Goal: Task Accomplishment & Management: Complete application form

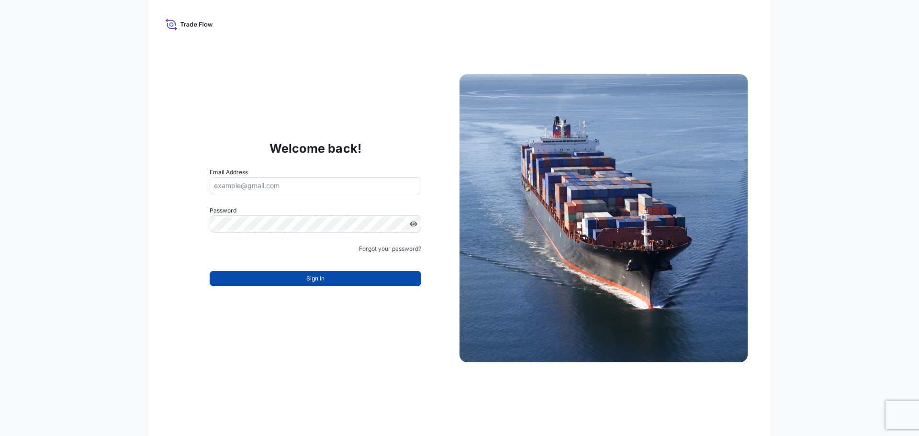
type input "[PERSON_NAME][EMAIL_ADDRESS][PERSON_NAME][DOMAIN_NAME]"
click at [328, 279] on button "Sign In" at bounding box center [315, 278] width 211 height 15
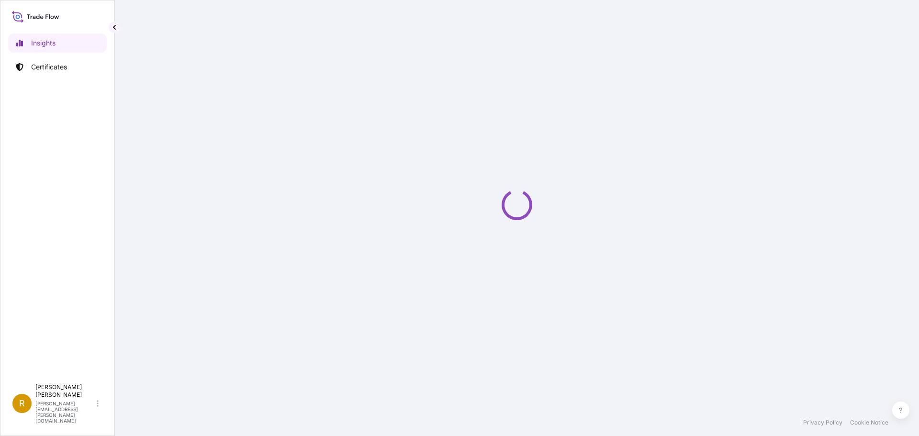
select select "2025"
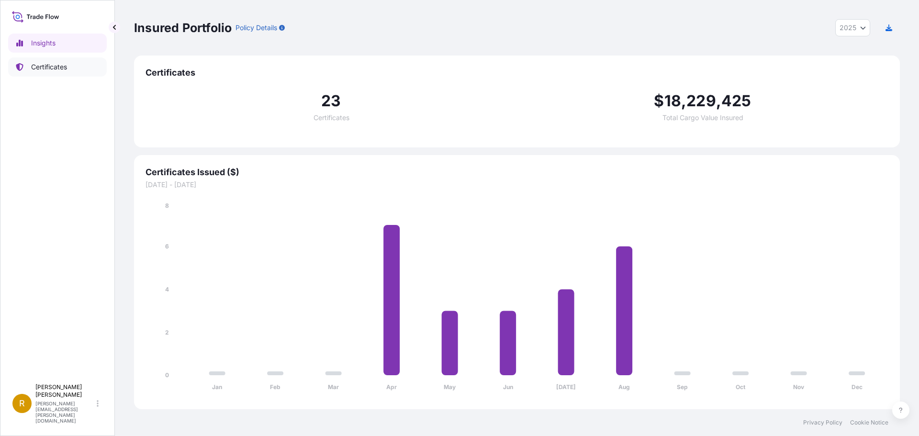
click at [43, 67] on p "Certificates" at bounding box center [49, 67] width 36 height 10
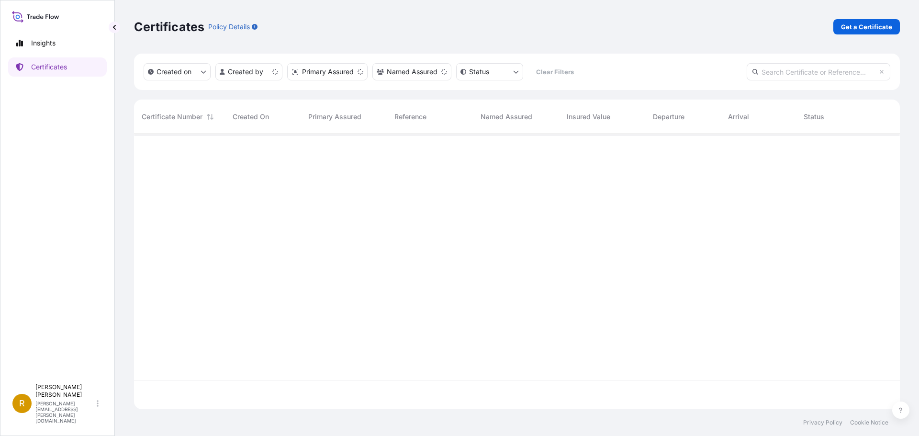
scroll to position [273, 758]
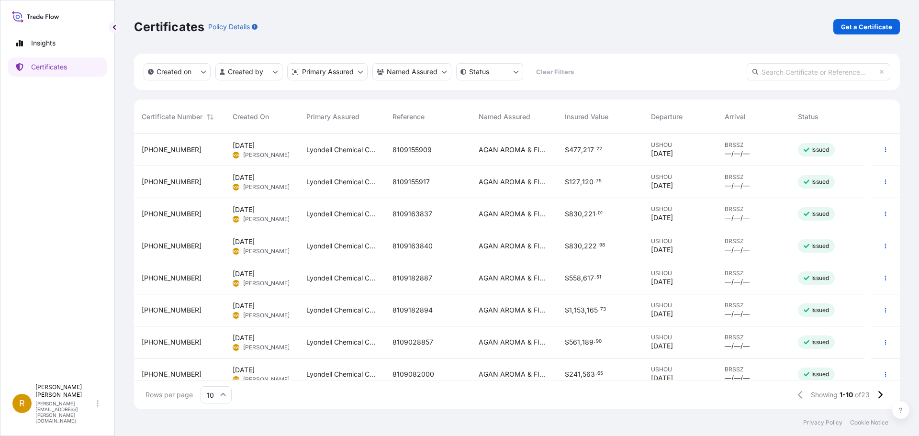
click at [168, 150] on span "[PHONE_NUMBER]" at bounding box center [172, 150] width 60 height 10
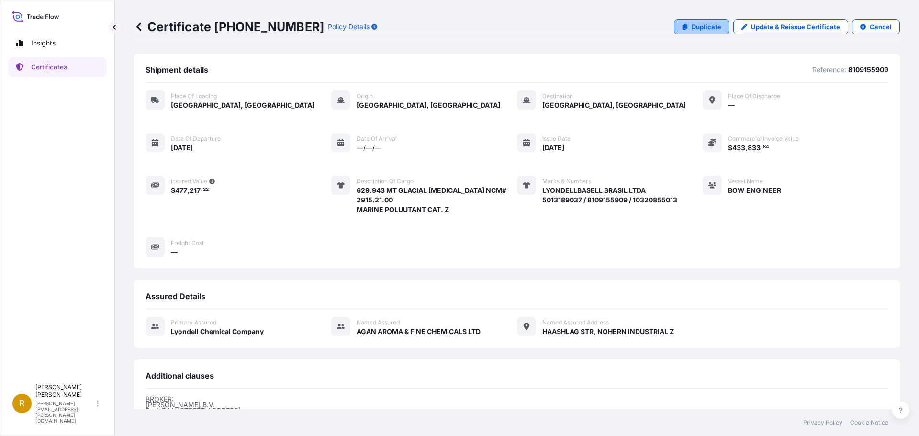
click at [696, 28] on p "Duplicate" at bounding box center [706, 27] width 30 height 10
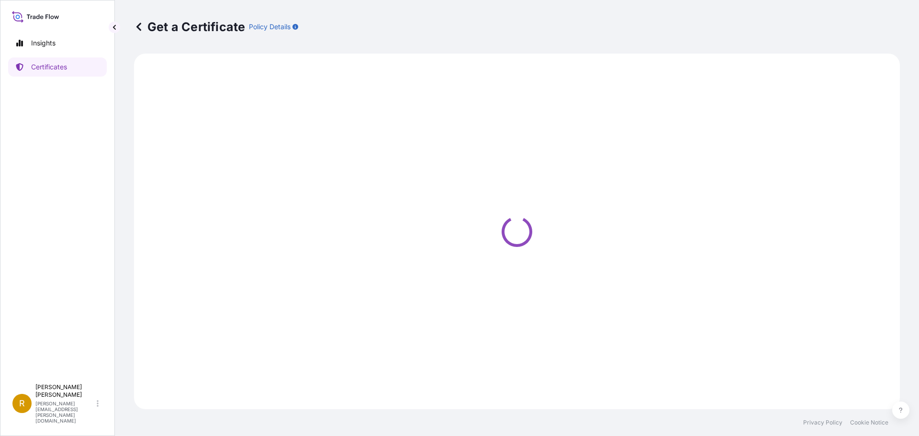
select select "Road / [GEOGRAPHIC_DATA]"
select select "Sea"
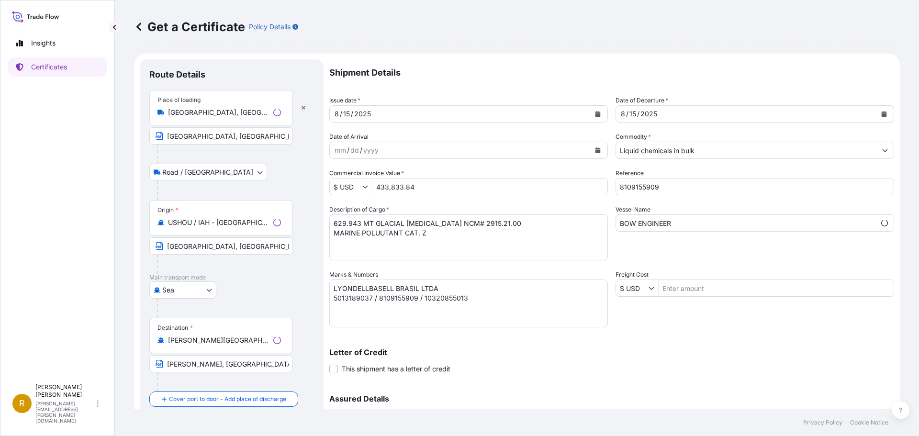
select select "32018"
click at [595, 112] on icon "Calendar" at bounding box center [597, 114] width 5 height 6
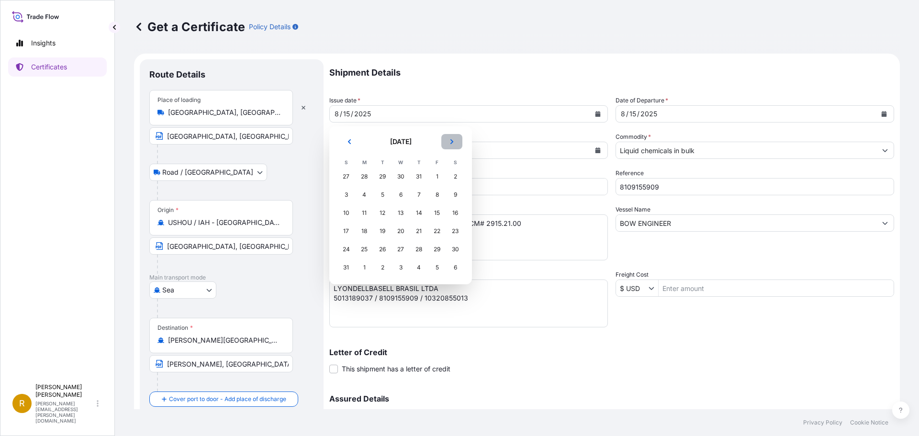
click at [455, 141] on button "Next" at bounding box center [451, 141] width 21 height 15
click at [364, 212] on div "15" at bounding box center [364, 212] width 17 height 17
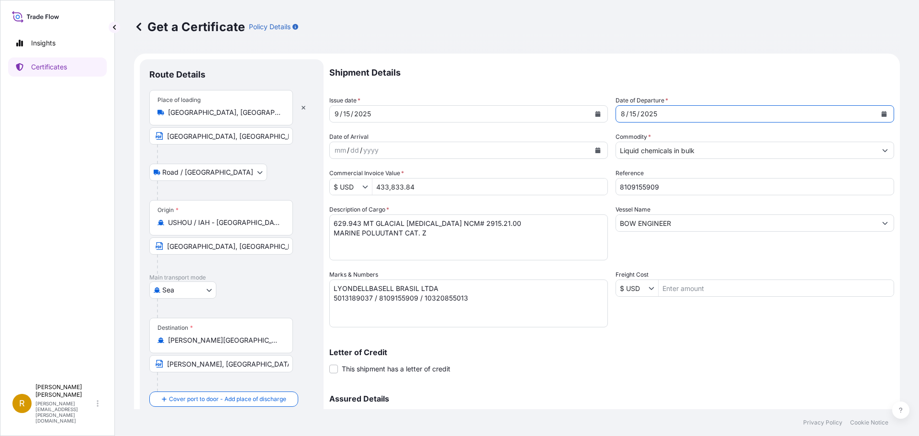
click at [881, 116] on icon "Calendar" at bounding box center [883, 114] width 5 height 6
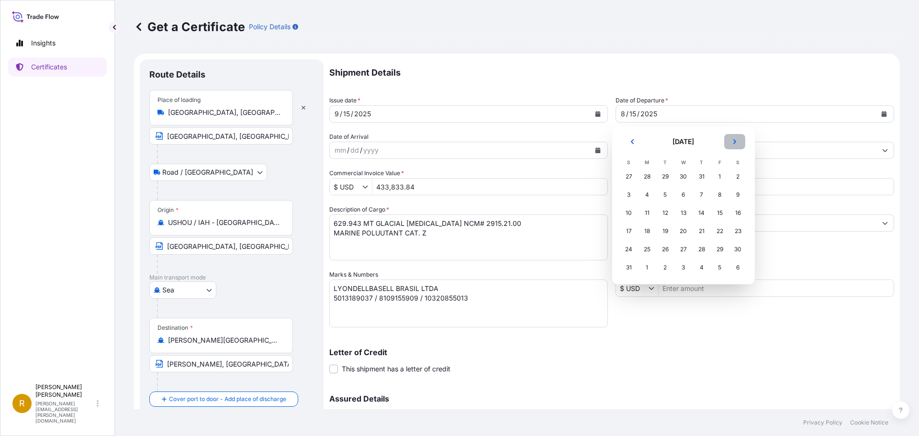
click at [735, 141] on icon "Next" at bounding box center [735, 142] width 6 height 6
click at [647, 213] on div "15" at bounding box center [646, 212] width 17 height 17
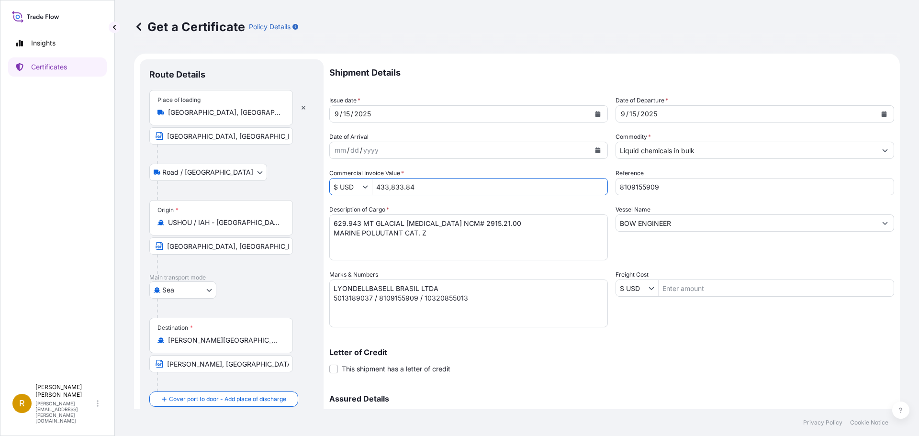
drag, startPoint x: 456, startPoint y: 186, endPoint x: 359, endPoint y: 181, distance: 97.7
click at [359, 181] on div "$ USD 433,833.84" at bounding box center [468, 186] width 278 height 17
type input "706,469.01"
drag, startPoint x: 660, startPoint y: 186, endPoint x: 586, endPoint y: 182, distance: 74.2
click at [587, 182] on div "Shipment Details Issue date * [DATE] Date of Departure * [DATE] Date of Arrival…" at bounding box center [611, 269] width 565 height 420
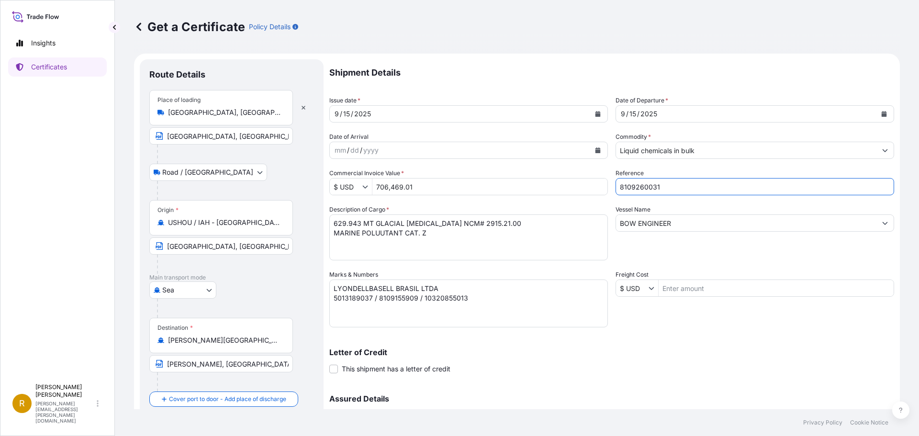
type input "8109260031"
drag, startPoint x: 358, startPoint y: 224, endPoint x: 327, endPoint y: 220, distance: 31.3
click at [327, 220] on form "Route Details Place of loading [GEOGRAPHIC_DATA], [GEOGRAPHIC_DATA], [GEOGRAPHI…" at bounding box center [517, 283] width 766 height 458
click at [493, 223] on textarea "629.943 MT GLACIAL [MEDICAL_DATA] NCM# 2915.21.00 MARINE POLUUTANT CAT. Z" at bounding box center [468, 237] width 278 height 46
type textarea "522.588 MT DIPROPYLENE GLYCOL FRAGRANCE NCM# 2909.49.31 MARINE POLUUTANT CAT. Z"
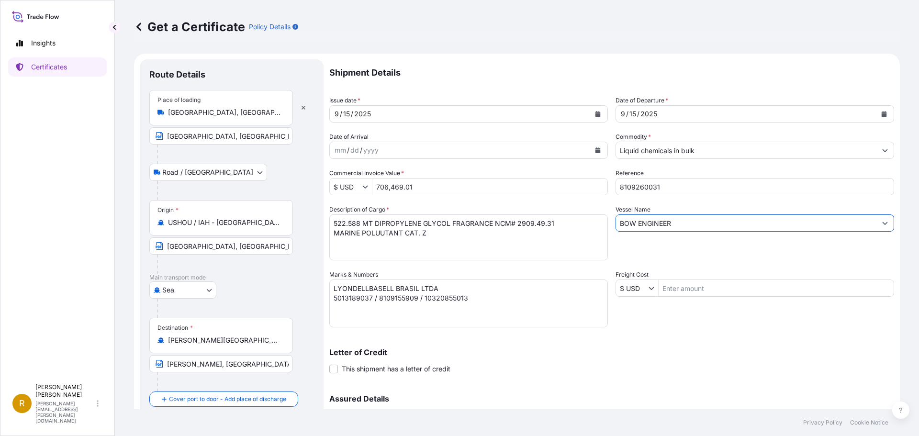
drag, startPoint x: 679, startPoint y: 224, endPoint x: 606, endPoint y: 221, distance: 72.8
click at [606, 221] on div "Shipment Details Issue date * [DATE] Date of Departure * [DATE] Date of Arrival…" at bounding box center [611, 269] width 565 height 420
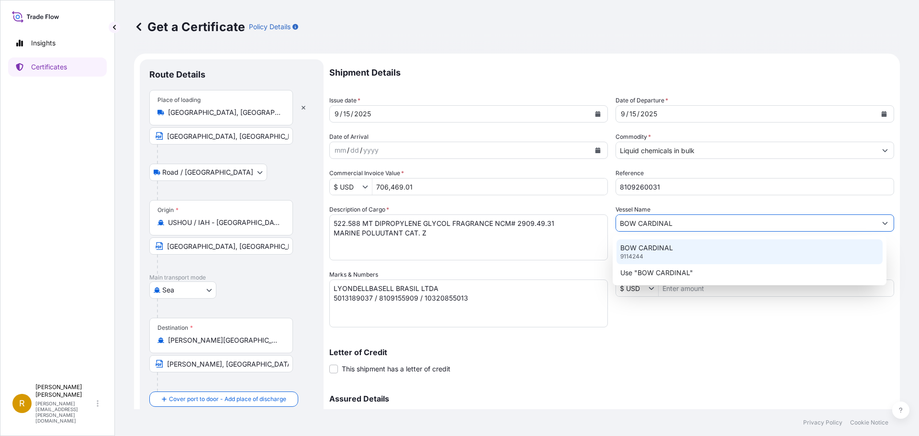
click at [642, 245] on p "BOW CARDINAL" at bounding box center [646, 248] width 53 height 10
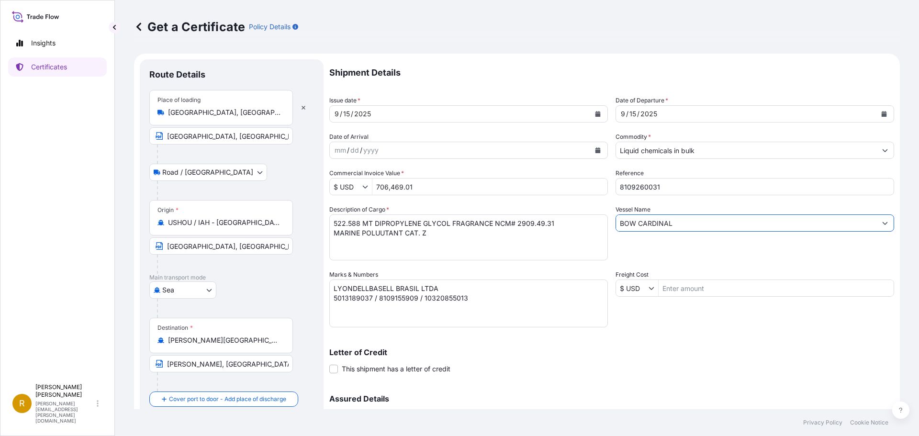
type input "BOW CARDINAL"
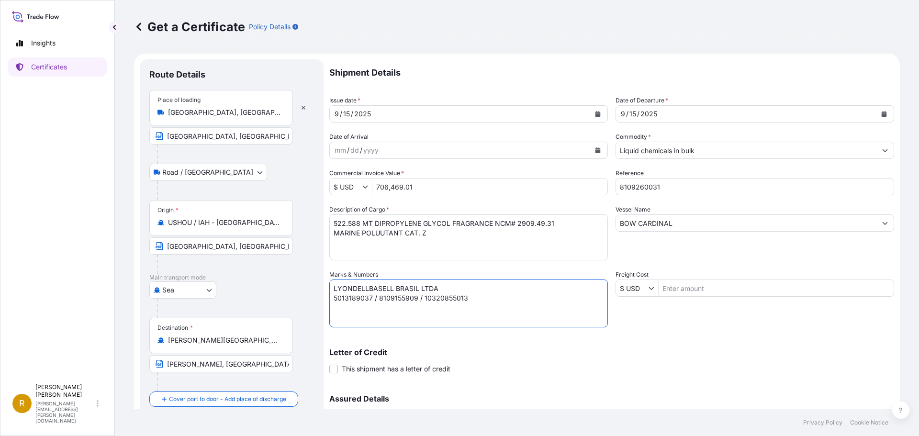
drag, startPoint x: 370, startPoint y: 298, endPoint x: 317, endPoint y: 295, distance: 53.2
click at [317, 295] on form "Route Details Place of loading [GEOGRAPHIC_DATA], [GEOGRAPHIC_DATA], [GEOGRAPHI…" at bounding box center [517, 283] width 766 height 458
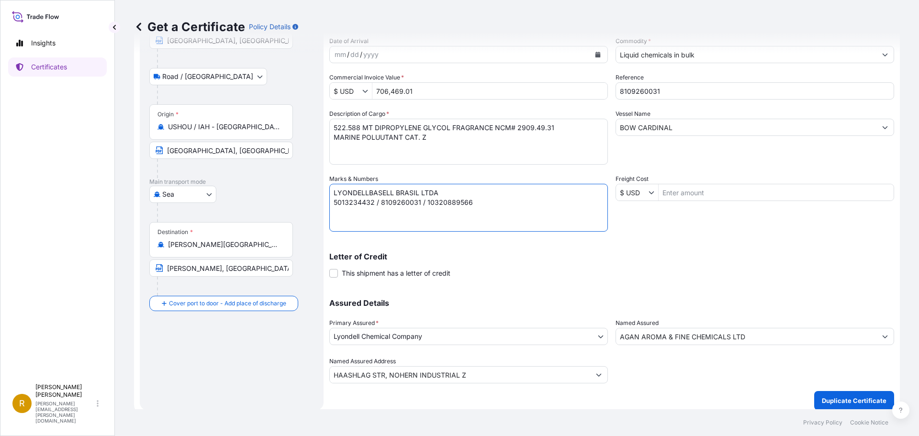
scroll to position [102, 0]
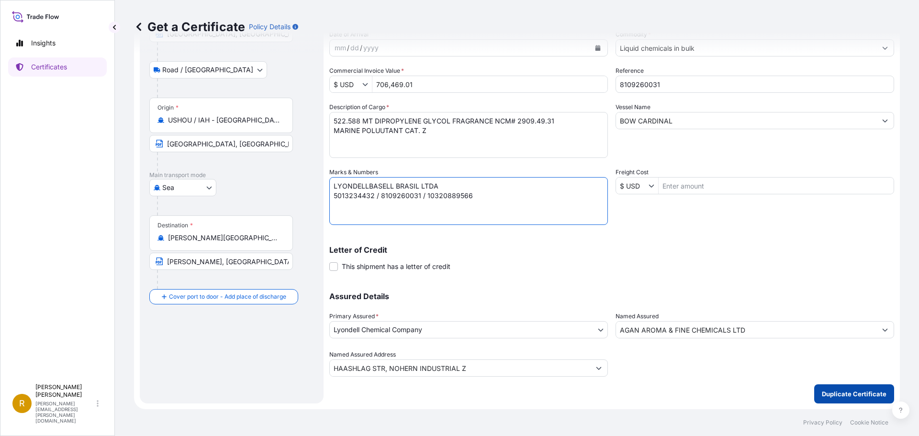
type textarea "LYONDELLBASELL BRASIL LTDA 5013234432 / 8109260031 / 10320889566"
click at [834, 391] on p "Duplicate Certificate" at bounding box center [854, 394] width 65 height 10
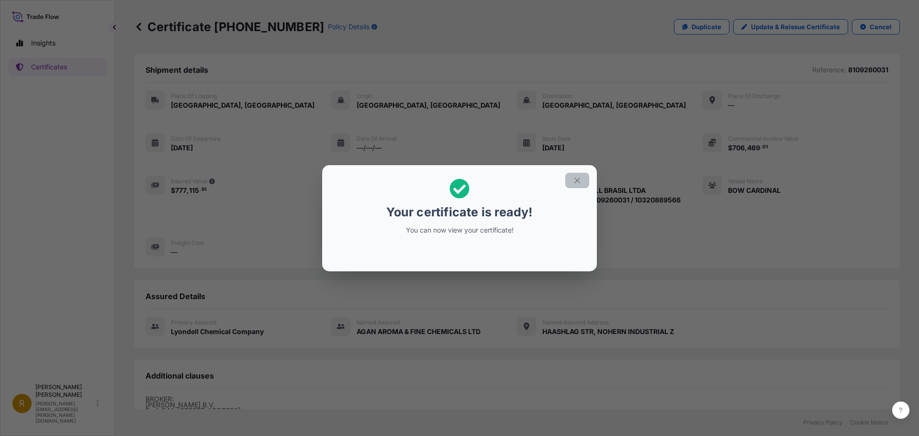
click at [579, 179] on icon "button" at bounding box center [576, 180] width 5 height 5
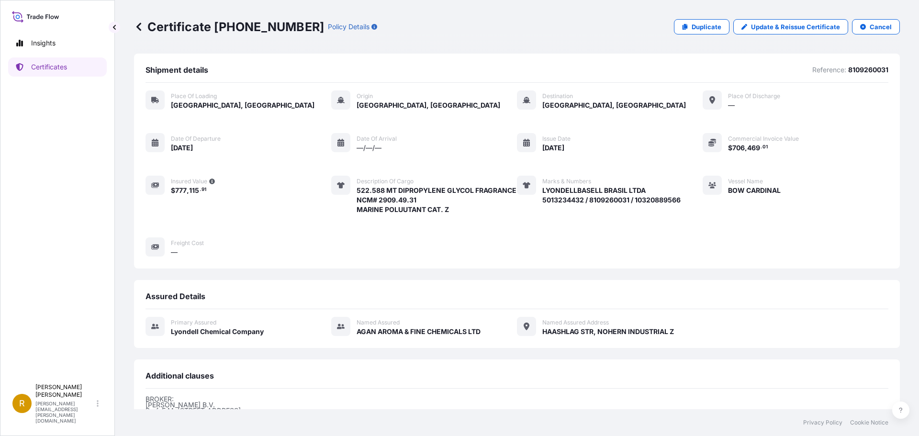
scroll to position [145, 0]
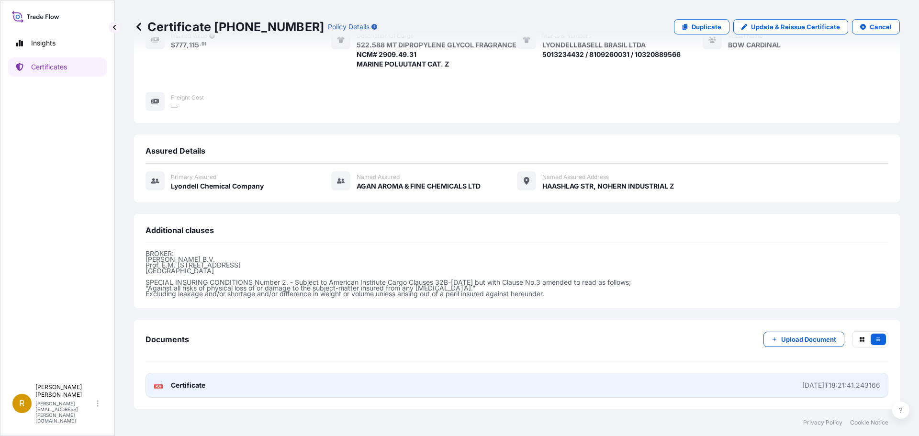
click at [156, 384] on icon at bounding box center [159, 385] width 8 height 10
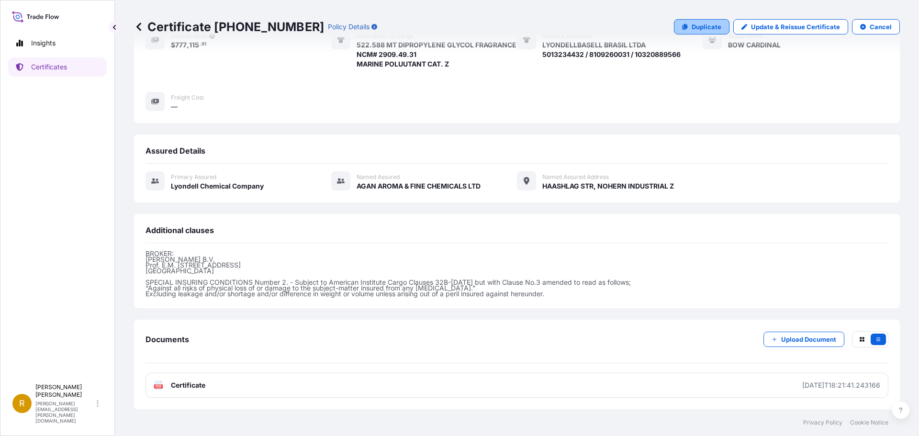
click at [694, 23] on p "Duplicate" at bounding box center [706, 27] width 30 height 10
select select "Road / [GEOGRAPHIC_DATA]"
select select "Sea"
select select "32018"
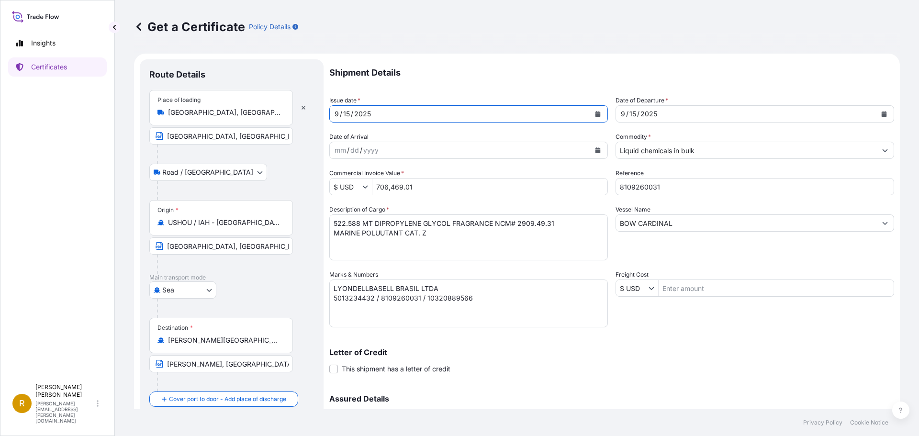
click at [595, 113] on icon "Calendar" at bounding box center [597, 114] width 5 height 6
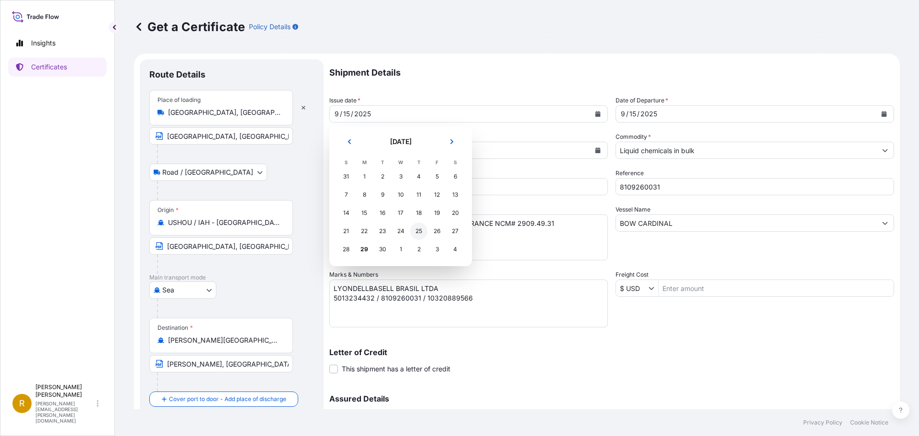
click at [418, 230] on div "25" at bounding box center [418, 231] width 17 height 17
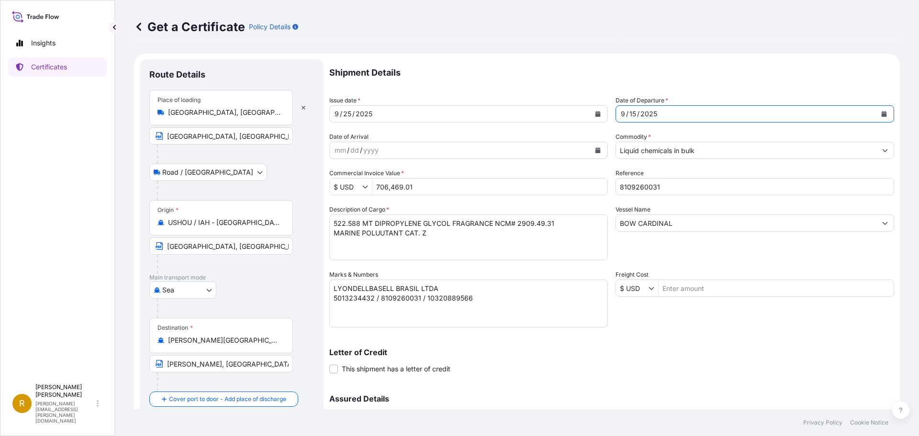
click at [881, 115] on icon "Calendar" at bounding box center [883, 114] width 5 height 6
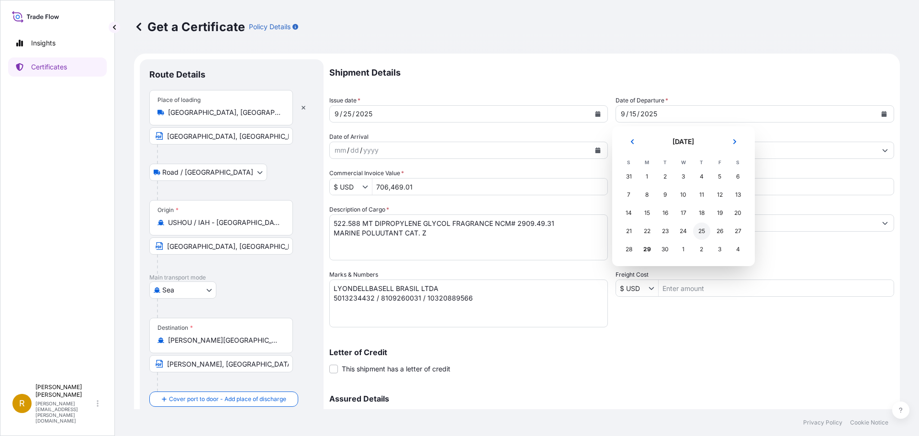
click at [698, 232] on div "25" at bounding box center [701, 231] width 17 height 17
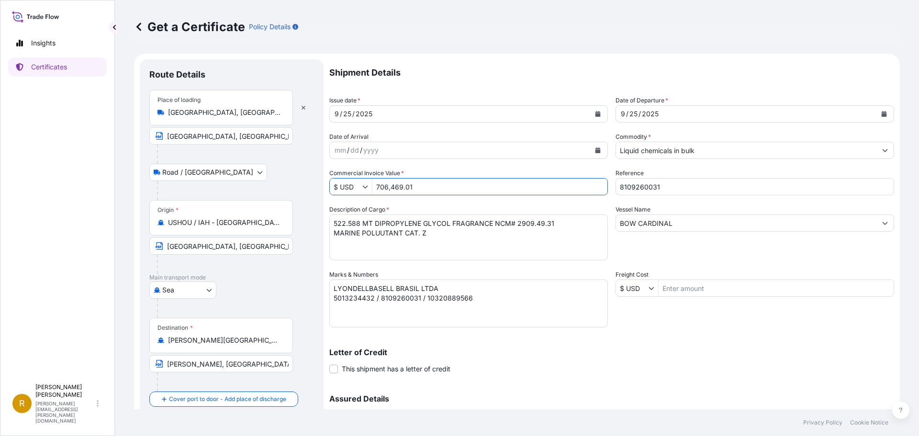
drag, startPoint x: 418, startPoint y: 185, endPoint x: 373, endPoint y: 185, distance: 45.5
click at [373, 185] on input "706,469.01" at bounding box center [489, 186] width 235 height 17
type input "148,432.81"
drag, startPoint x: 656, startPoint y: 186, endPoint x: 604, endPoint y: 187, distance: 52.2
click at [604, 187] on div "Shipment Details Issue date * [DATE] Date of Departure * [DATE] Date of Arrival…" at bounding box center [611, 269] width 565 height 420
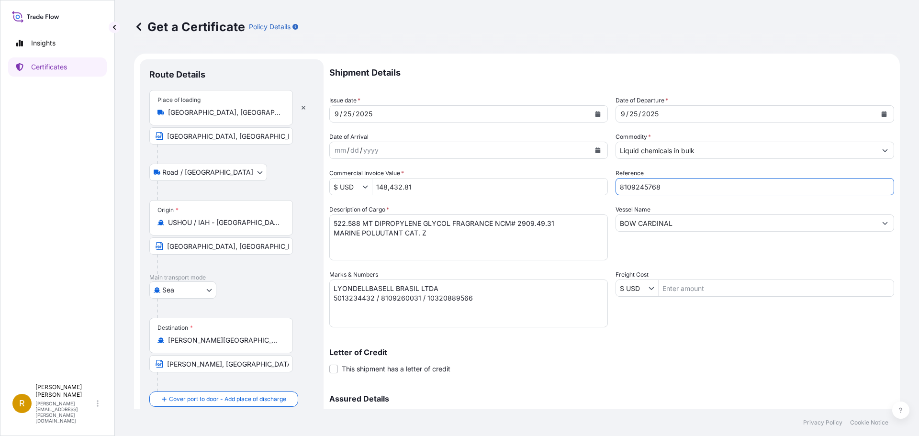
type input "8109245768"
drag, startPoint x: 359, startPoint y: 222, endPoint x: 320, endPoint y: 220, distance: 39.3
click at [320, 220] on form "Route Details Place of loading [GEOGRAPHIC_DATA], [GEOGRAPHIC_DATA], [GEOGRAPHI…" at bounding box center [517, 283] width 766 height 458
drag, startPoint x: 373, startPoint y: 223, endPoint x: 489, endPoint y: 227, distance: 115.4
click at [489, 227] on textarea "522.588 MT DIPROPYLENE GLYCOL FRAGRANCE NCM# 2909.49.31 MARINE POLUUTANT CAT. Z" at bounding box center [468, 237] width 278 height 46
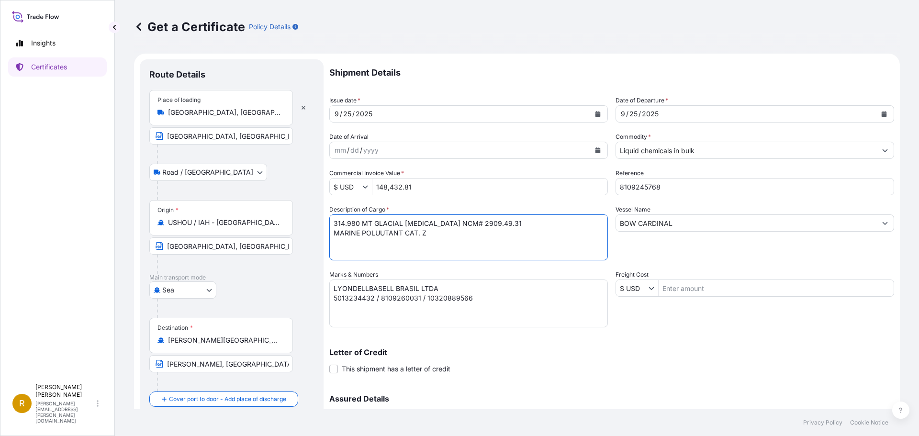
click at [470, 225] on textarea "522.588 MT DIPROPYLENE GLYCOL FRAGRANCE NCM# 2909.49.31 MARINE POLUUTANT CAT. Z" at bounding box center [468, 237] width 278 height 46
type textarea "314.980 MT GLACIAL [MEDICAL_DATA] NCM# 2915.21.00 MARINE POLUUTANT CAT. Z"
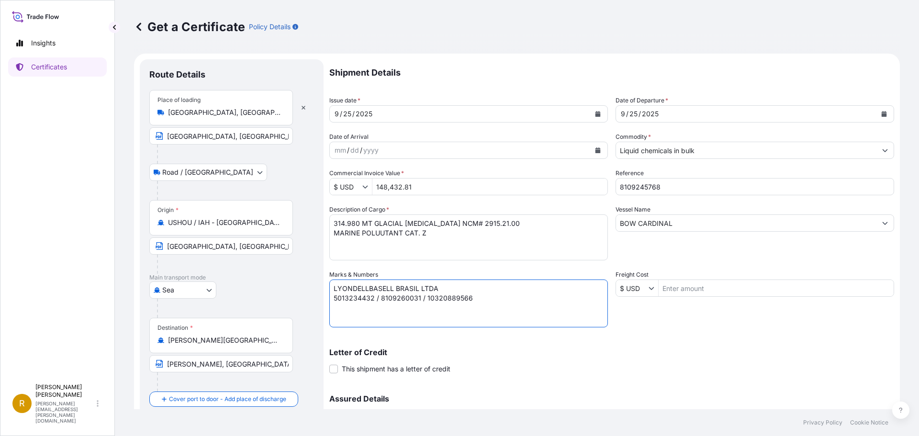
drag, startPoint x: 370, startPoint y: 297, endPoint x: 317, endPoint y: 297, distance: 53.1
click at [317, 297] on form "Route Details Place of loading [GEOGRAPHIC_DATA], [GEOGRAPHIC_DATA], [GEOGRAPHI…" at bounding box center [517, 283] width 766 height 458
click at [399, 297] on textarea "LYONDELLBASELL BRASIL LTDA 5013234432 / 8109260031 / 10320889566" at bounding box center [468, 303] width 278 height 48
click at [437, 300] on textarea "LYONDELLBASELL BRASIL LTDA 5013234432 / 8109260031 / 10320889566" at bounding box center [468, 303] width 278 height 48
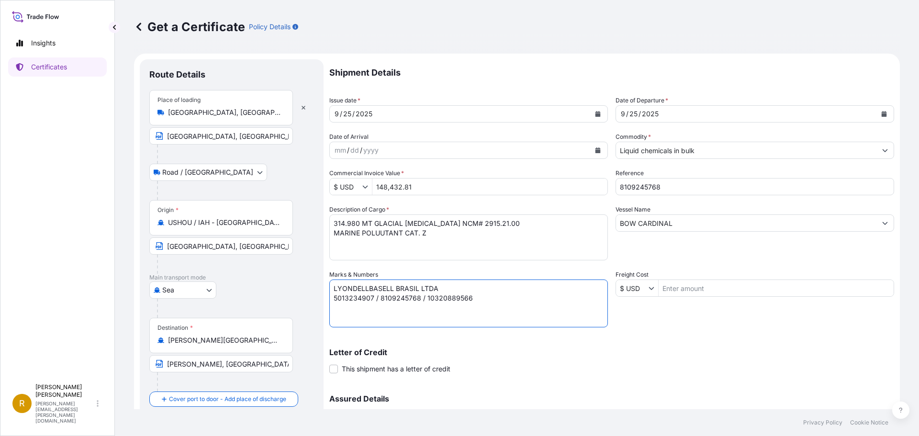
click at [437, 300] on textarea "LYONDELLBASELL BRASIL LTDA 5013234432 / 8109260031 / 10320889566" at bounding box center [468, 303] width 278 height 48
click at [442, 313] on textarea "LYONDELLBASELL BRASIL LTDA 5013234432 / 8109260031 / 10320889566" at bounding box center [468, 303] width 278 height 48
type textarea "LYONDELLBASELL BRASIL LTDA 5013234907 / 8109245768 / 10320884721"
click at [501, 344] on div "Letter of Credit This shipment has a letter of credit Letter of credit * Letter…" at bounding box center [611, 355] width 565 height 37
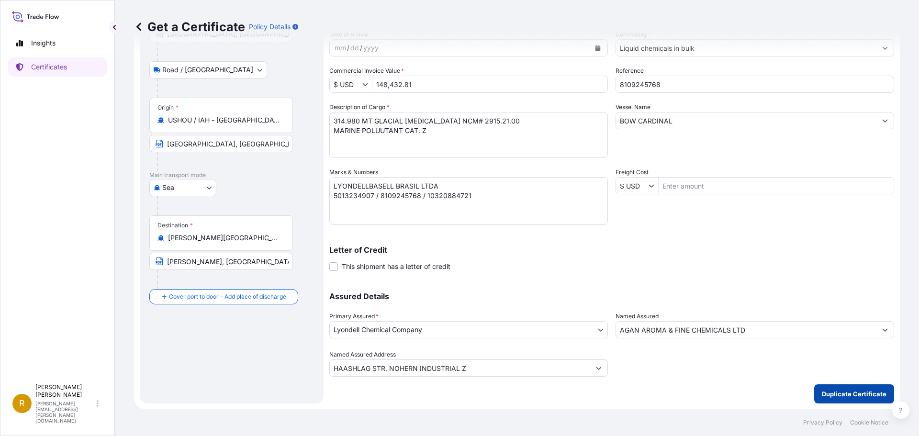
click at [836, 390] on p "Duplicate Certificate" at bounding box center [854, 394] width 65 height 10
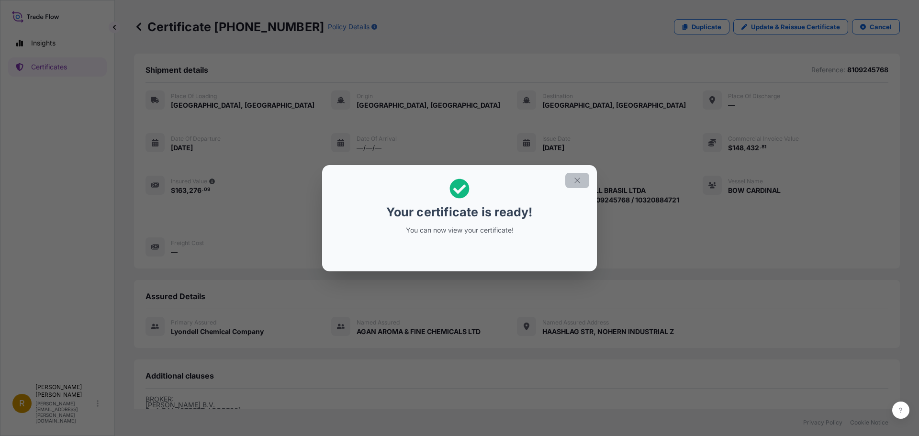
click at [573, 178] on icon "button" at bounding box center [577, 180] width 9 height 9
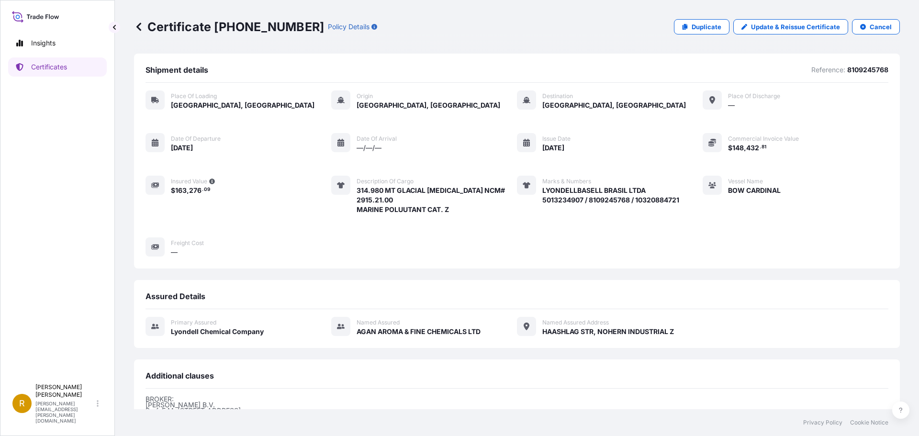
scroll to position [145, 0]
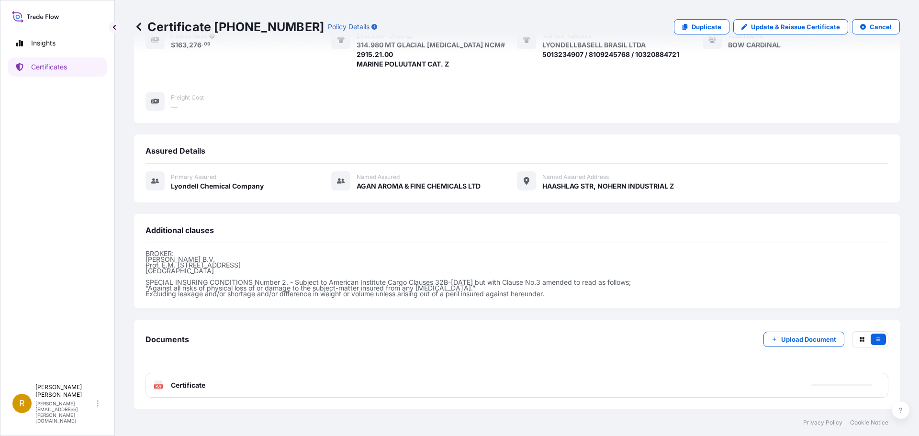
click at [159, 386] on text "PDF" at bounding box center [159, 386] width 6 height 3
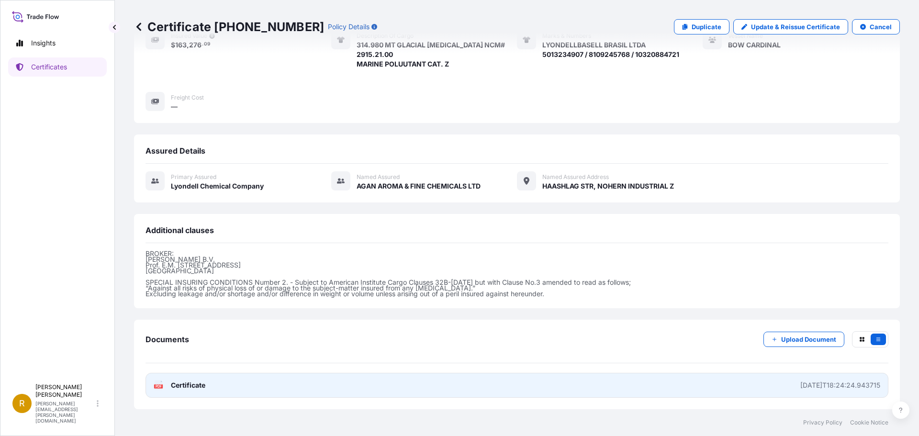
click at [157, 387] on text "PDF" at bounding box center [159, 386] width 6 height 3
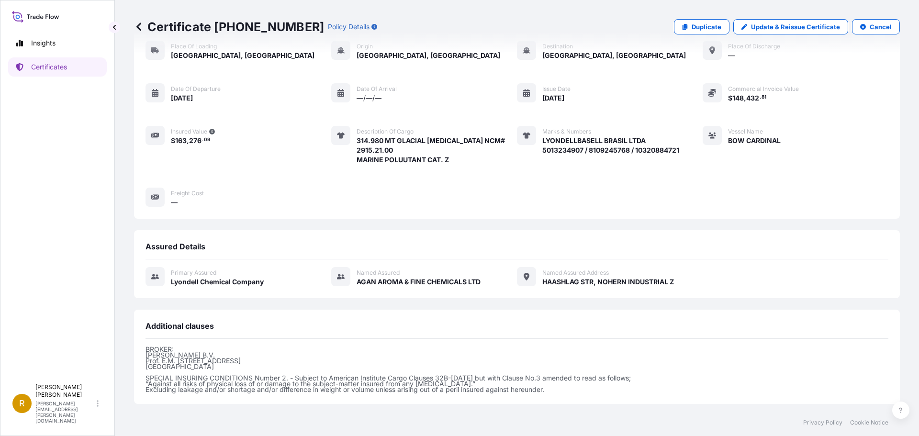
scroll to position [2, 0]
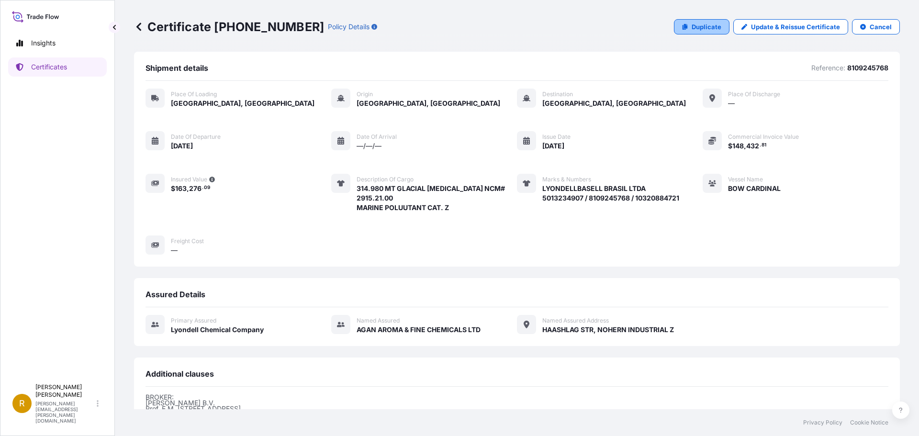
click at [706, 26] on p "Duplicate" at bounding box center [706, 27] width 30 height 10
select select "Road / [GEOGRAPHIC_DATA]"
select select "Sea"
select select "32018"
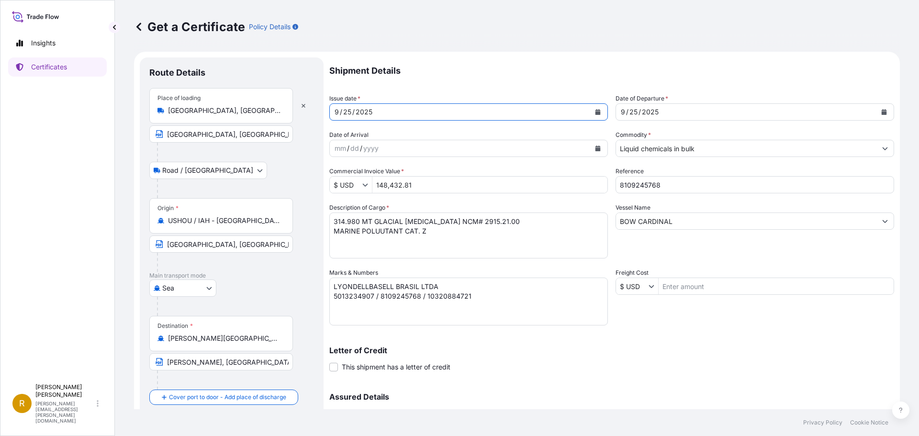
click at [595, 111] on icon "Calendar" at bounding box center [597, 112] width 5 height 6
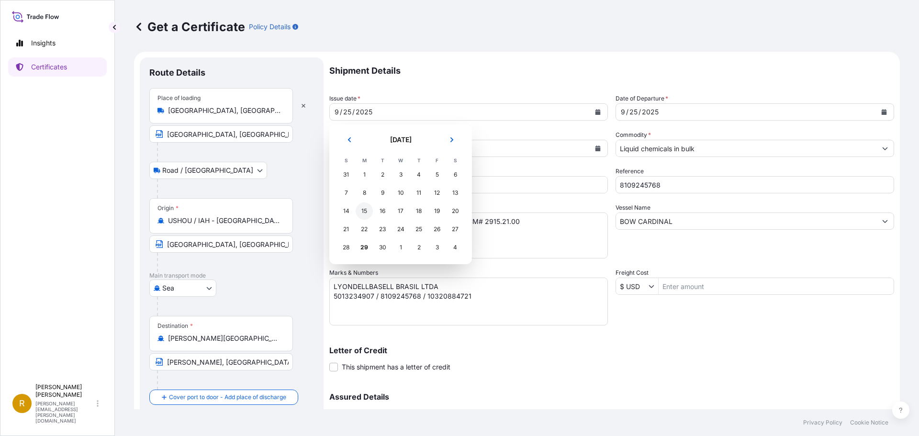
click at [361, 210] on div "15" at bounding box center [364, 210] width 17 height 17
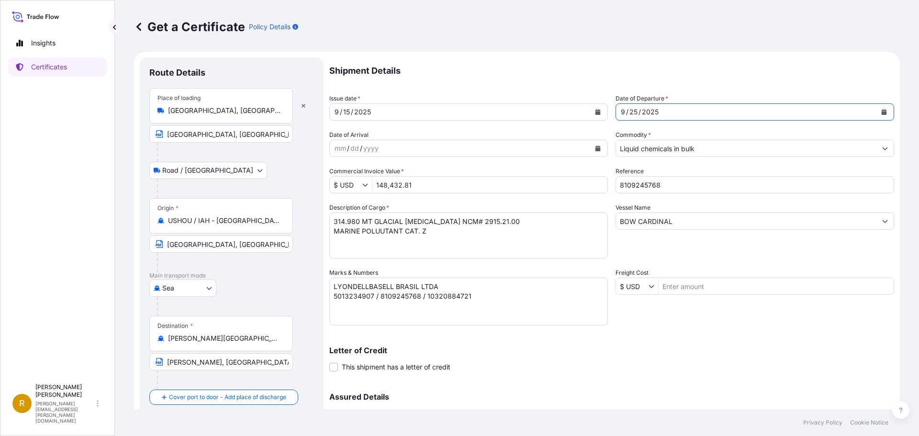
click at [881, 111] on icon "Calendar" at bounding box center [884, 112] width 6 height 6
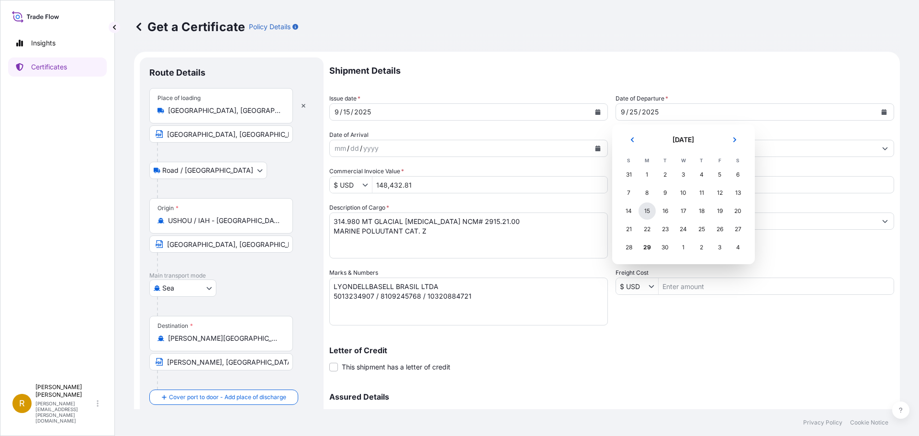
click at [646, 211] on div "15" at bounding box center [646, 210] width 17 height 17
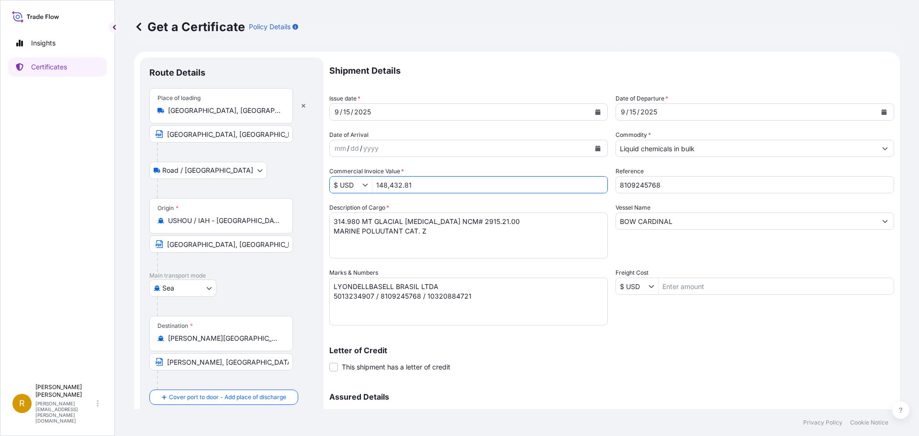
drag, startPoint x: 421, startPoint y: 184, endPoint x: 369, endPoint y: 184, distance: 51.7
click at [369, 184] on div "$ USD 148,432.81" at bounding box center [468, 184] width 278 height 17
type input "768,053.24"
drag, startPoint x: 661, startPoint y: 183, endPoint x: 593, endPoint y: 190, distance: 68.3
click at [593, 190] on div "Shipment Details Issue date * [DATE] Date of Departure * [DATE] Date of Arrival…" at bounding box center [611, 267] width 565 height 420
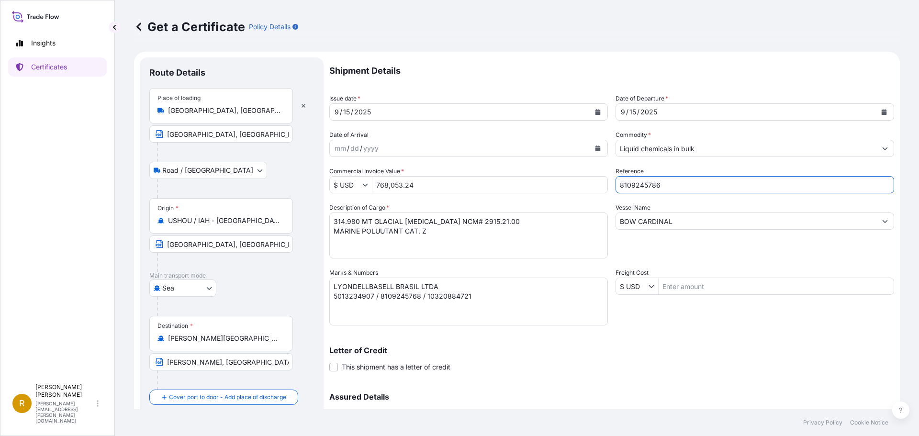
type input "8109245786"
drag, startPoint x: 359, startPoint y: 222, endPoint x: 315, endPoint y: 221, distance: 44.0
click at [315, 221] on form "Route Details Place of loading [GEOGRAPHIC_DATA], [GEOGRAPHIC_DATA], [GEOGRAPHI…" at bounding box center [517, 281] width 766 height 458
drag, startPoint x: 375, startPoint y: 219, endPoint x: 449, endPoint y: 219, distance: 73.7
click at [449, 219] on textarea "314.980 MT GLACIAL [MEDICAL_DATA] NCM# 2915.21.00 MARINE POLUUTANT CAT. Z" at bounding box center [468, 235] width 278 height 46
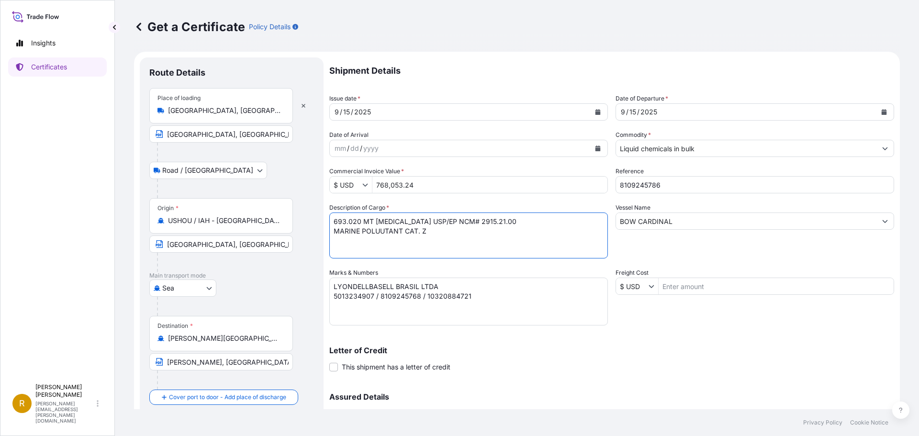
click at [492, 221] on textarea "314.980 MT GLACIAL [MEDICAL_DATA] NCM# 2915.21.00 MARINE POLUUTANT CAT. Z" at bounding box center [468, 235] width 278 height 46
type textarea "693.020 MT [MEDICAL_DATA] USP/EP NCM# 2905.32.00 MARINE POLUUTANT CAT. Z"
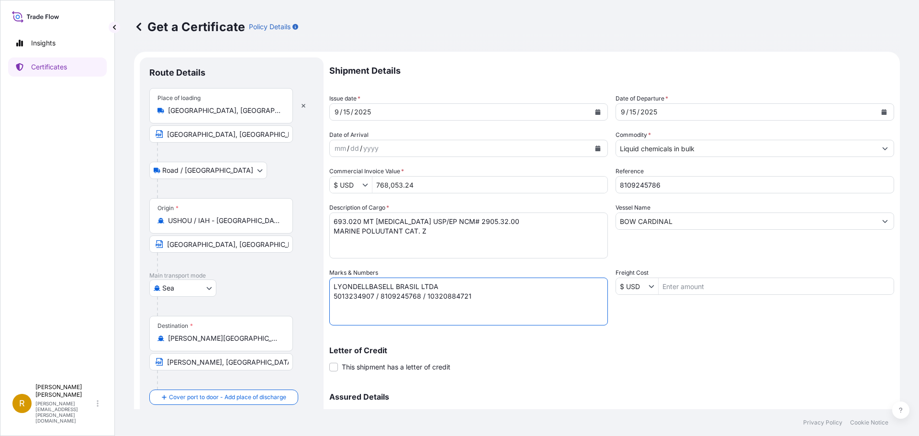
drag, startPoint x: 372, startPoint y: 295, endPoint x: 310, endPoint y: 293, distance: 62.2
click at [310, 293] on form "Route Details Place of loading [GEOGRAPHIC_DATA], [GEOGRAPHIC_DATA], [GEOGRAPHI…" at bounding box center [517, 281] width 766 height 458
click at [399, 296] on textarea "LYONDELLBASELL BRASIL LTDA 5013234907 / 8109245768 / 10320884721" at bounding box center [468, 302] width 278 height 48
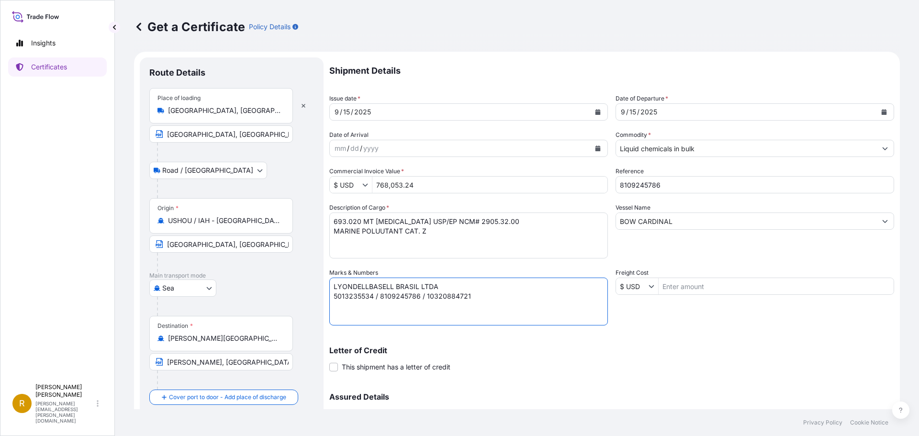
click at [448, 297] on textarea "LYONDELLBASELL BRASIL LTDA 5013234907 / 8109245768 / 10320884721" at bounding box center [468, 302] width 278 height 48
type textarea "LYONDELLBASELL BRASIL LTDA 5013235534 / 8109245786 / 10320884723"
click at [652, 335] on div "Letter of Credit This shipment has a letter of credit Letter of credit * Letter…" at bounding box center [611, 353] width 565 height 37
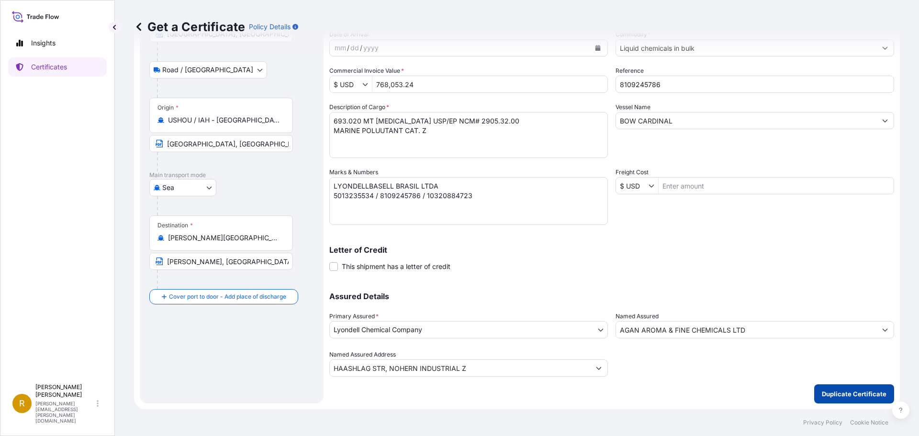
click at [843, 393] on p "Duplicate Certificate" at bounding box center [854, 394] width 65 height 10
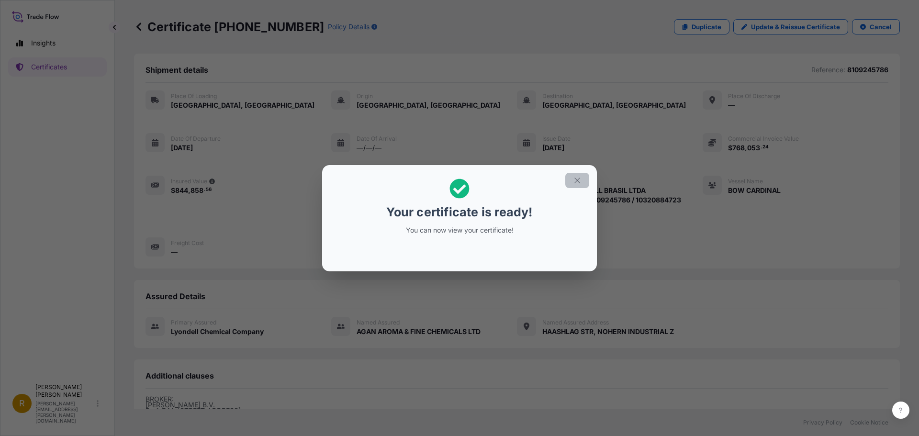
click at [576, 179] on icon "button" at bounding box center [576, 180] width 5 height 5
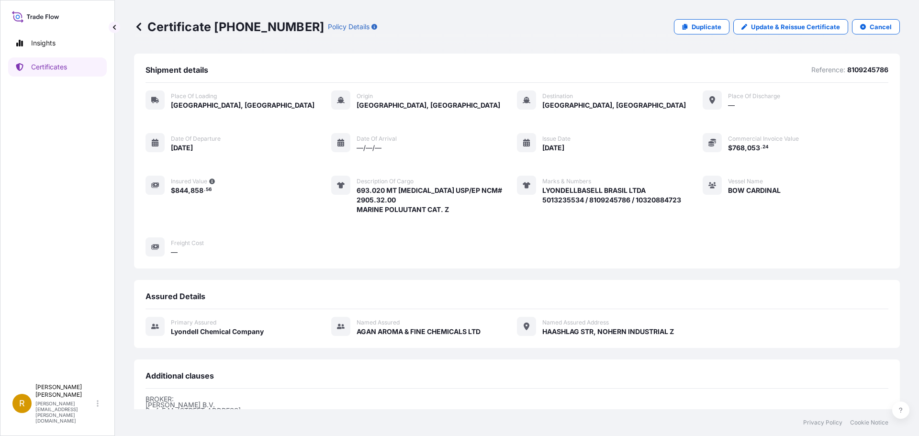
scroll to position [145, 0]
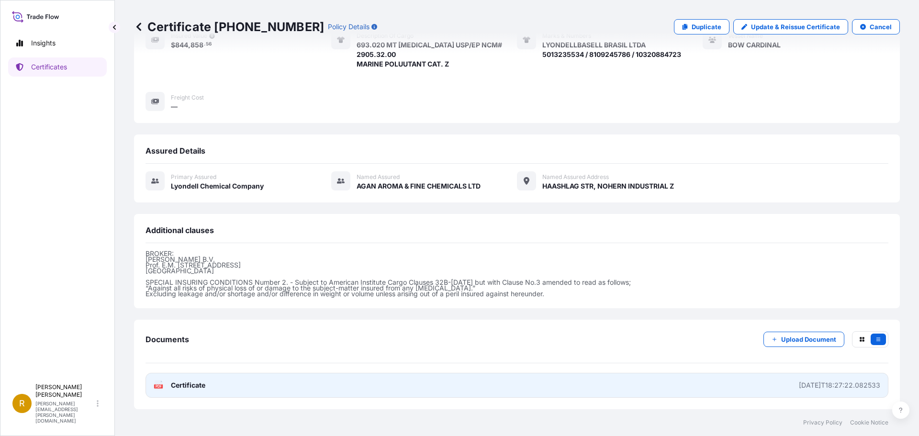
click at [154, 383] on icon "PDF" at bounding box center [159, 385] width 10 height 10
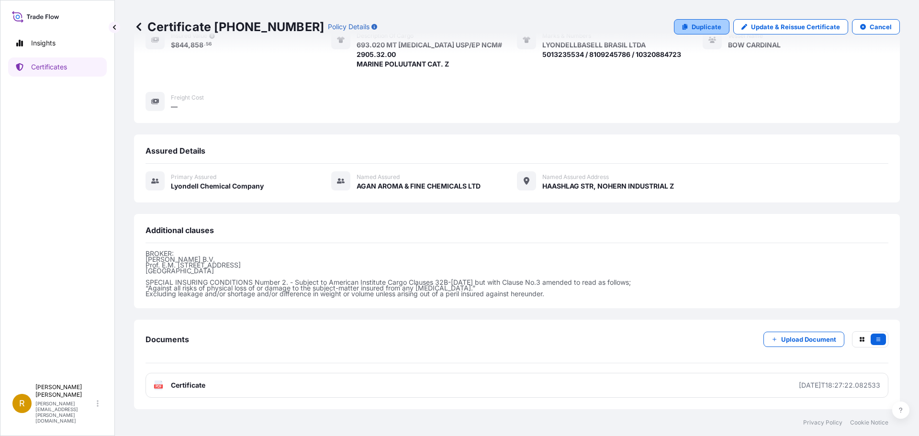
click at [705, 27] on p "Duplicate" at bounding box center [706, 27] width 30 height 10
select select "Road / [GEOGRAPHIC_DATA]"
select select "Sea"
select select "32018"
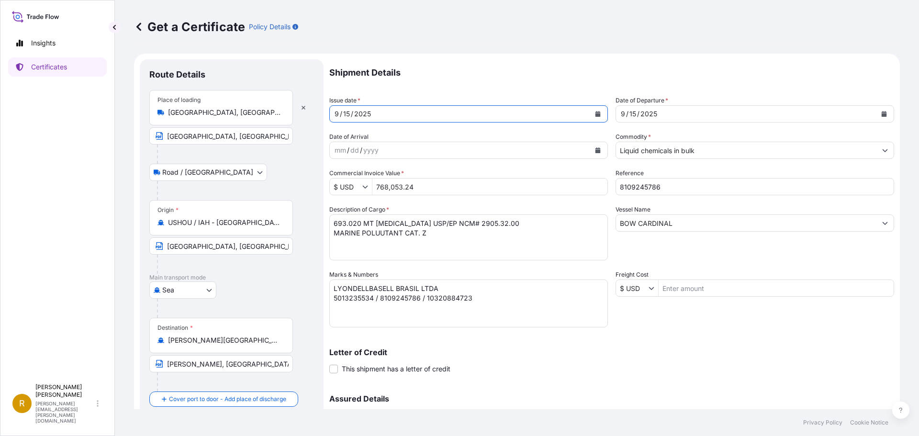
click at [595, 114] on icon "Calendar" at bounding box center [597, 114] width 5 height 6
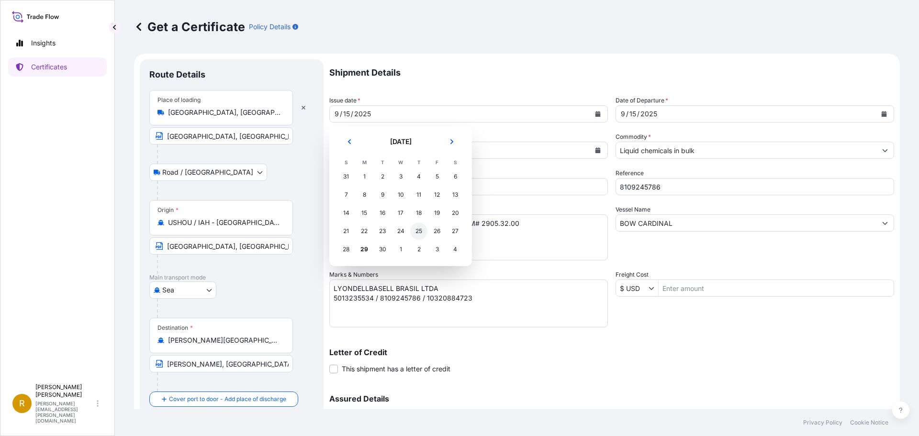
click at [417, 232] on div "25" at bounding box center [418, 231] width 17 height 17
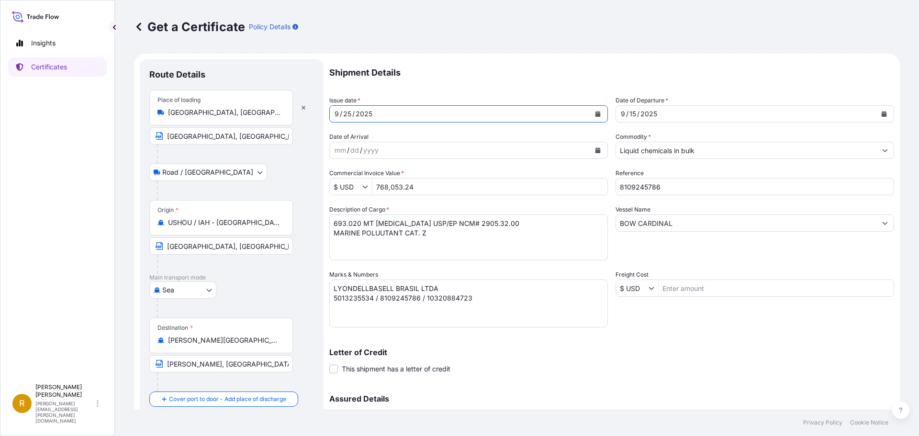
click at [880, 113] on button "Calendar" at bounding box center [883, 113] width 15 height 15
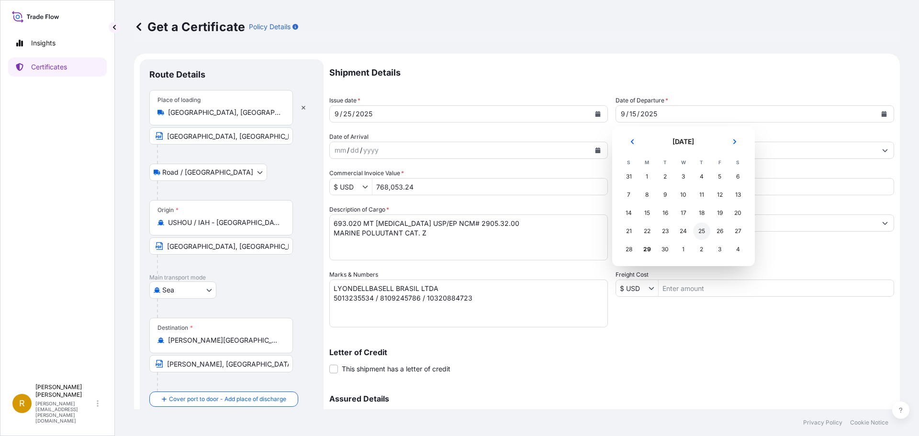
click at [699, 230] on div "25" at bounding box center [701, 231] width 17 height 17
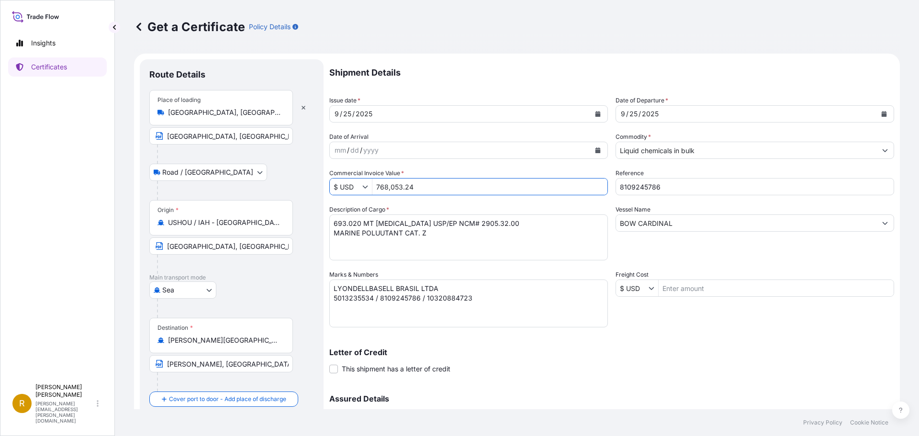
drag, startPoint x: 435, startPoint y: 188, endPoint x: 381, endPoint y: 189, distance: 54.1
click at [381, 189] on input "768,053.24" at bounding box center [489, 186] width 235 height 17
type input "7"
type input "994,111.04"
drag, startPoint x: 667, startPoint y: 185, endPoint x: 588, endPoint y: 182, distance: 79.0
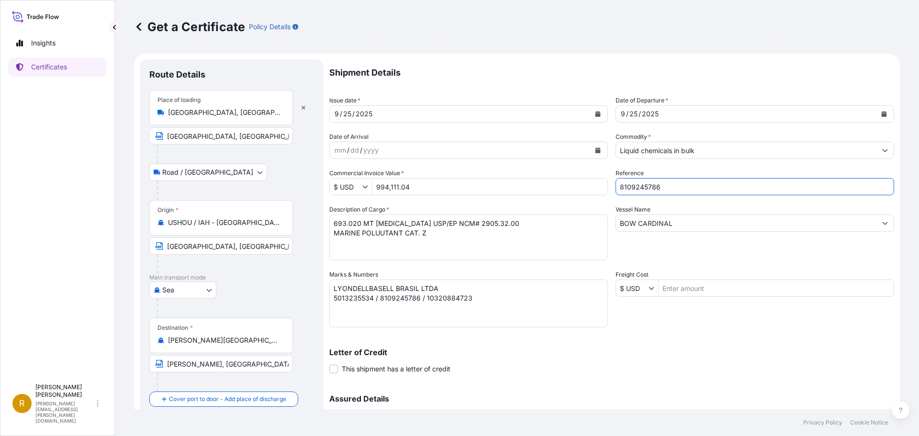
click at [589, 182] on div "Shipment Details Issue date * [DATE] Date of Departure * [DATE] Date of Arrival…" at bounding box center [611, 269] width 565 height 420
type input "8109245807"
drag, startPoint x: 359, startPoint y: 222, endPoint x: 312, endPoint y: 219, distance: 47.5
click at [312, 219] on form "Route Details Place of loading [GEOGRAPHIC_DATA], [GEOGRAPHIC_DATA], [GEOGRAPHI…" at bounding box center [517, 283] width 766 height 458
drag, startPoint x: 379, startPoint y: 222, endPoint x: 471, endPoint y: 223, distance: 91.4
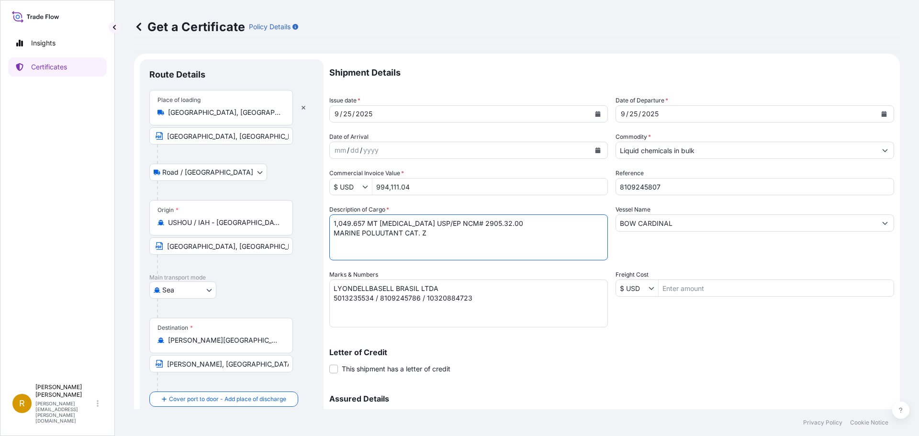
click at [471, 223] on textarea "693.020 MT [MEDICAL_DATA] USP/EP NCM# 2905.32.00 MARINE POLUUTANT CAT. Z" at bounding box center [468, 237] width 278 height 46
drag, startPoint x: 471, startPoint y: 224, endPoint x: 562, endPoint y: 259, distance: 97.8
click at [471, 224] on textarea "693.020 MT [MEDICAL_DATA] USP/EP NCM# 2905.32.00 MARINE POLUUTANT CAT. Z" at bounding box center [468, 237] width 278 height 46
click at [424, 235] on textarea "693.020 MT [MEDICAL_DATA] USP/EP NCM# 2905.32.00 MARINE POLUUTANT CAT. Z" at bounding box center [468, 237] width 278 height 46
type textarea "1,049.657 MT STYRENE MONOMER NCM# 2902.50.00 MARINE POLUUTANT CAT. Y"
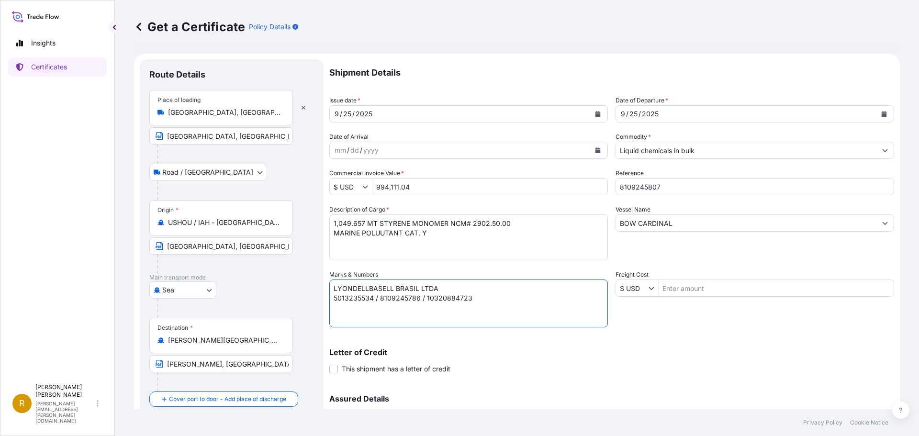
click at [347, 299] on textarea "LYONDELLBASELL BRASIL LTDA 5013235534 / 8109245786 / 10320884723" at bounding box center [468, 303] width 278 height 48
type textarea "LYONDELLBASELL BRASIL LTDA 5013225017 / 8109245807 / 10320884725"
click at [631, 339] on div "Letter of Credit This shipment has a letter of credit Letter of credit * Letter…" at bounding box center [611, 355] width 565 height 37
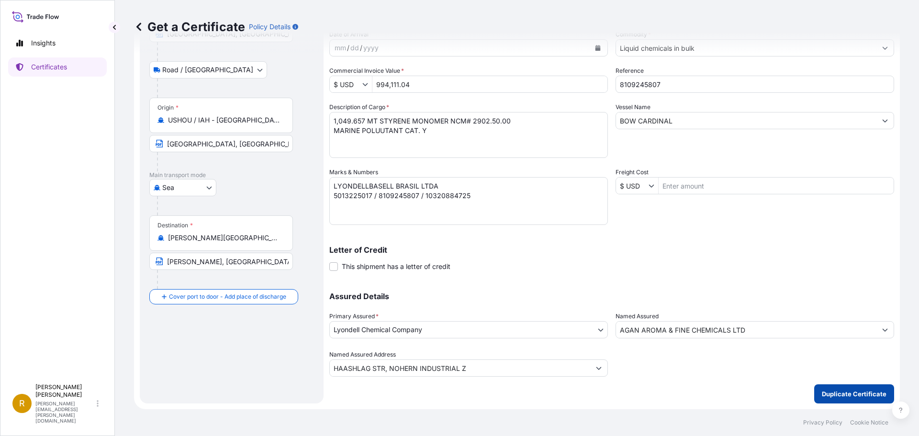
click at [842, 392] on p "Duplicate Certificate" at bounding box center [854, 394] width 65 height 10
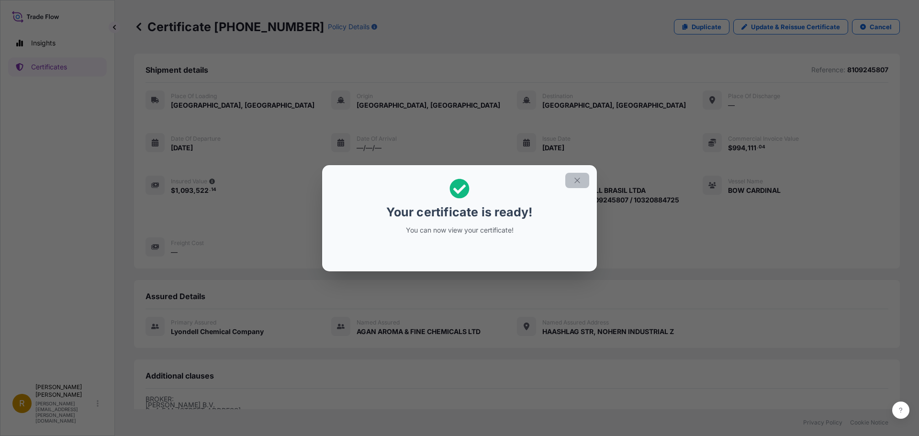
click at [575, 180] on icon "button" at bounding box center [577, 180] width 9 height 9
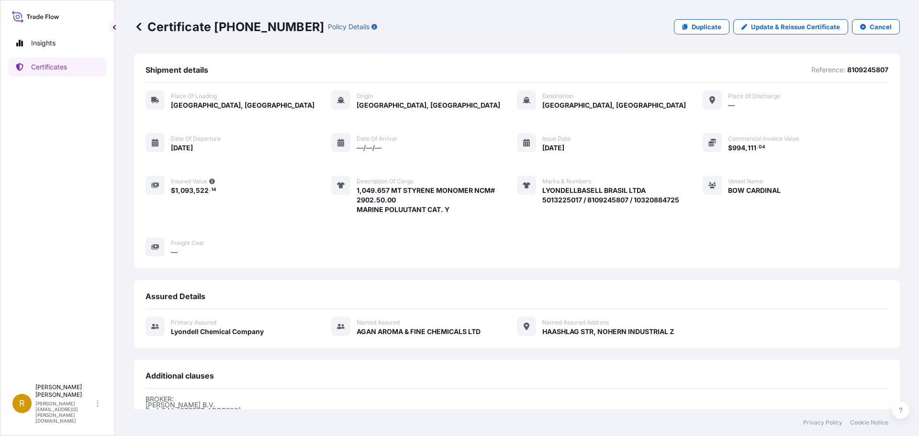
scroll to position [145, 0]
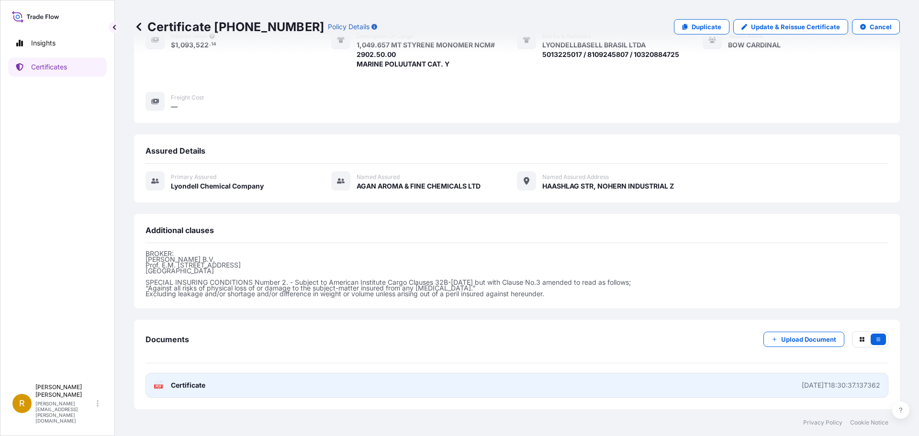
click at [156, 386] on text "PDF" at bounding box center [159, 386] width 6 height 3
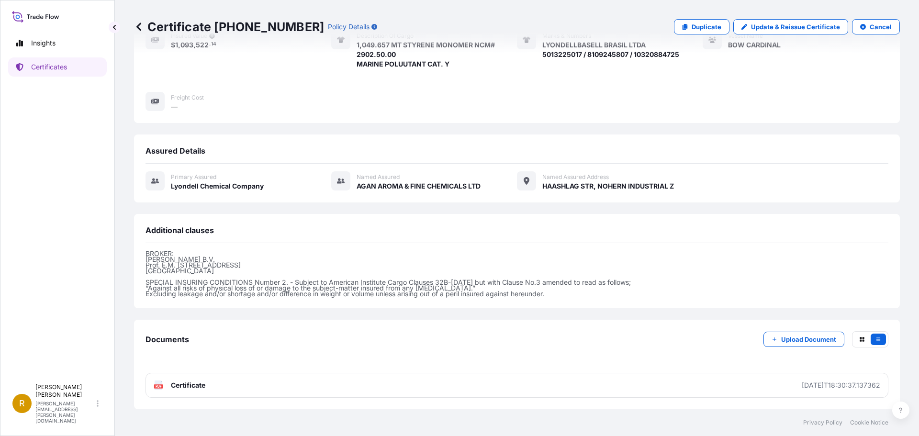
scroll to position [0, 0]
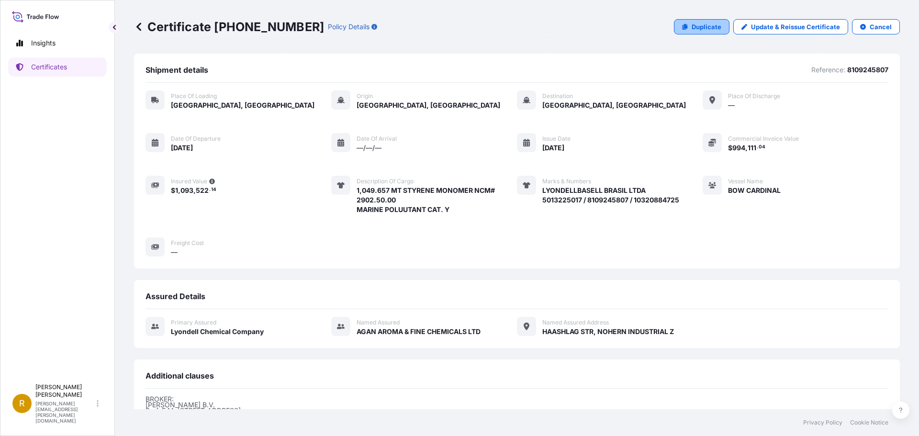
click at [705, 26] on p "Duplicate" at bounding box center [706, 27] width 30 height 10
select select "Road / [GEOGRAPHIC_DATA]"
select select "Sea"
select select "32018"
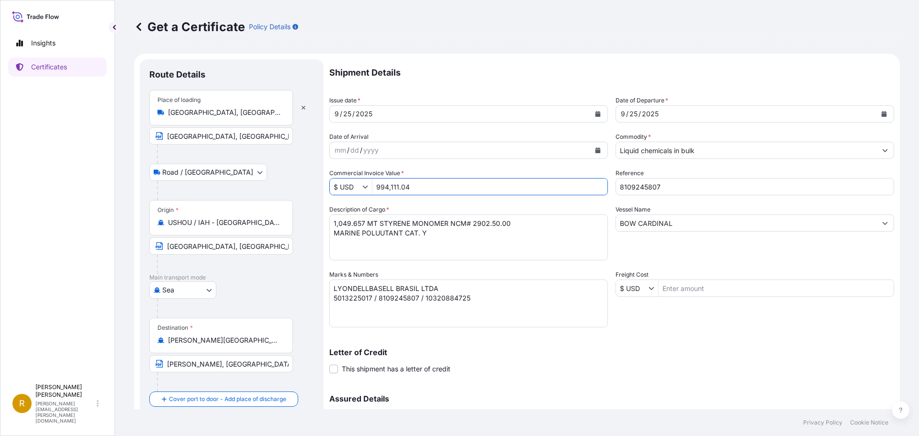
drag, startPoint x: 430, startPoint y: 188, endPoint x: 347, endPoint y: 188, distance: 82.8
click at [351, 188] on div "$ USD 994,111.04" at bounding box center [468, 186] width 278 height 17
type input "1,130,877.83"
drag, startPoint x: 660, startPoint y: 185, endPoint x: 609, endPoint y: 187, distance: 50.7
click at [609, 187] on div "Shipment Details Issue date * [DATE] Date of Departure * [DATE] Date of Arrival…" at bounding box center [611, 269] width 565 height 420
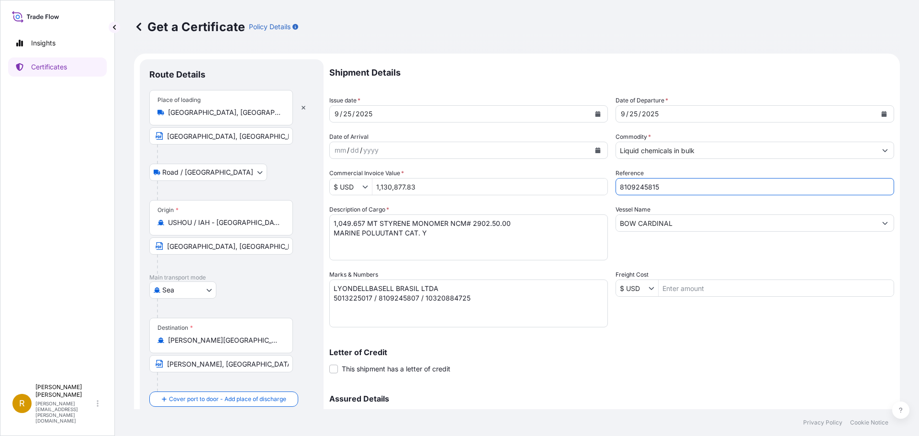
type input "8109245815"
drag, startPoint x: 363, startPoint y: 221, endPoint x: 281, endPoint y: 223, distance: 81.9
click at [283, 224] on form "Route Details Place of loading [GEOGRAPHIC_DATA], [GEOGRAPHIC_DATA], [GEOGRAPHI…" at bounding box center [517, 283] width 766 height 458
drag, startPoint x: 379, startPoint y: 223, endPoint x: 445, endPoint y: 221, distance: 66.1
click at [445, 221] on textarea "1,049.657 MT STYRENE MONOMER NCM# 2902.50.00 MARINE POLUUTANT CAT. Y" at bounding box center [468, 237] width 278 height 46
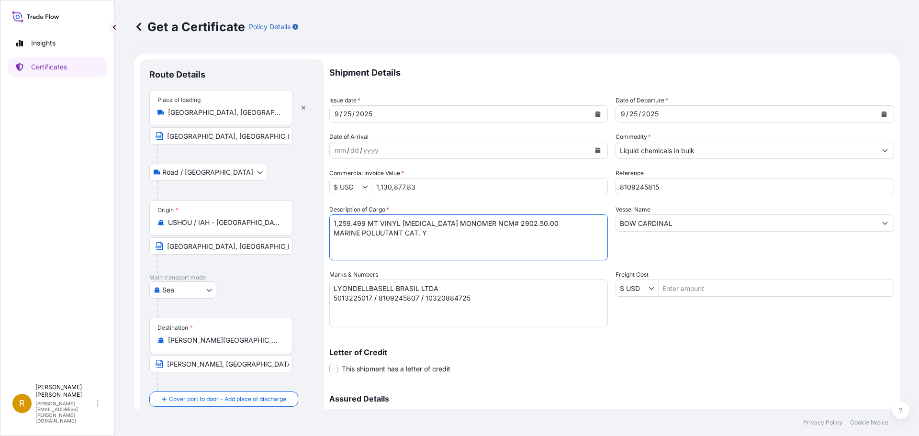
click at [491, 223] on textarea "1,049.657 MT STYRENE MONOMER NCM# 2902.50.00 MARINE POLUUTANT CAT. Y" at bounding box center [468, 237] width 278 height 46
type textarea "1,259.499 MT VINYL [MEDICAL_DATA] MONOMER NCM# 2915.32.00 MARINE POLUUTANT CAT.…"
click at [345, 298] on textarea "LYONDELLBASELL BRASIL LTDA 5013225017 / 8109245807 / 10320884725" at bounding box center [468, 303] width 278 height 48
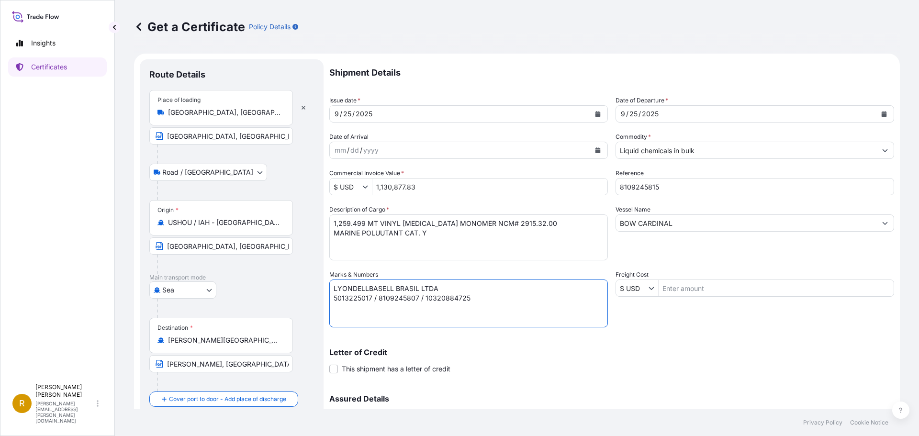
click at [345, 298] on textarea "LYONDELLBASELL BRASIL LTDA 5013225017 / 8109245807 / 10320884725" at bounding box center [468, 303] width 278 height 48
click at [536, 302] on textarea "LYONDELLBASELL BRASIL LTDA 5013225017 / 8109245807 / 10320884725" at bounding box center [468, 303] width 278 height 48
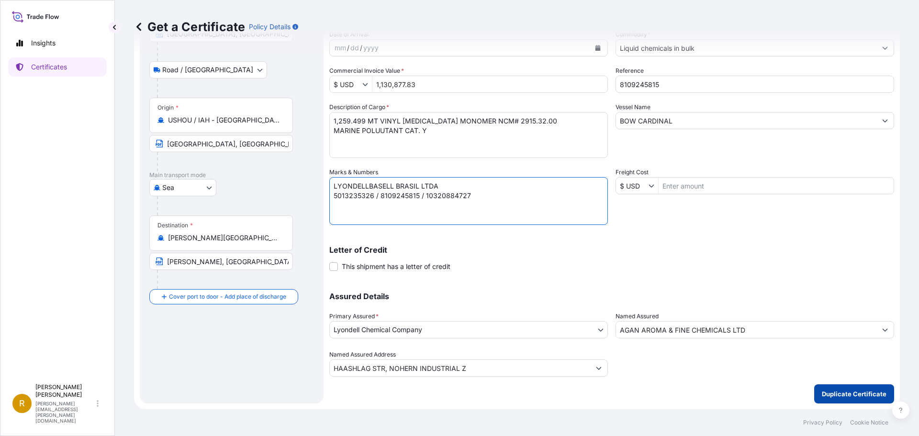
type textarea "LYONDELLBASELL BRASIL LTDA 5013235326 / 8109245815 / 10320884727"
click at [835, 392] on p "Duplicate Certificate" at bounding box center [854, 394] width 65 height 10
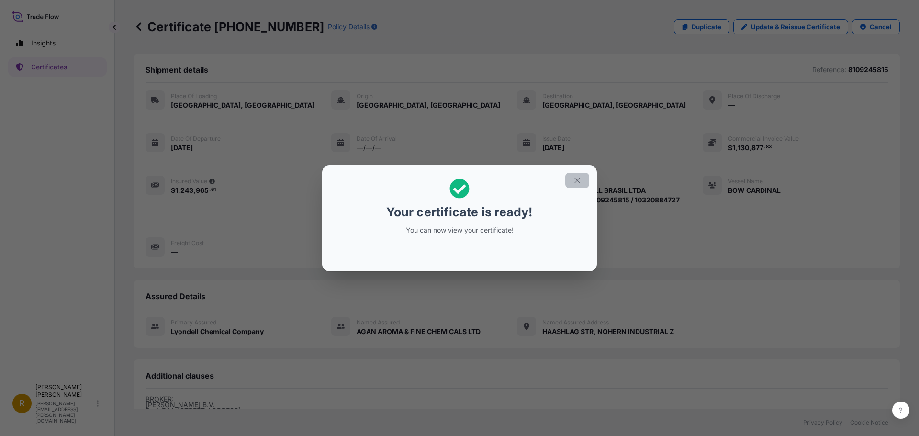
click at [578, 178] on icon "button" at bounding box center [577, 180] width 9 height 9
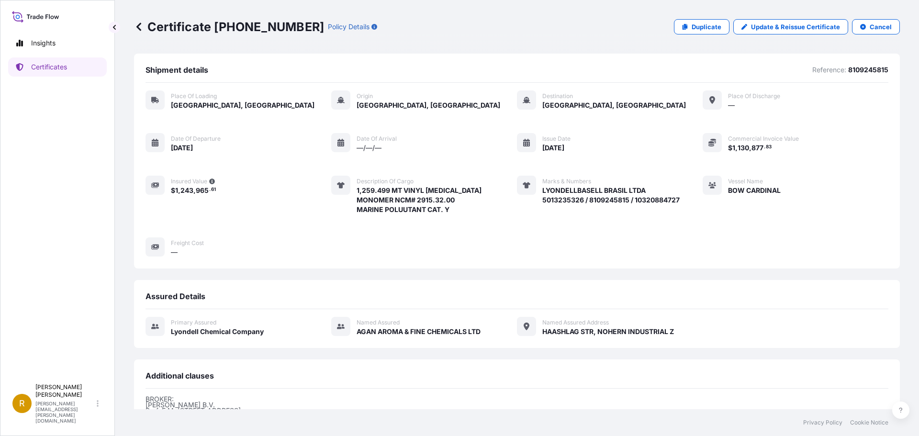
scroll to position [145, 0]
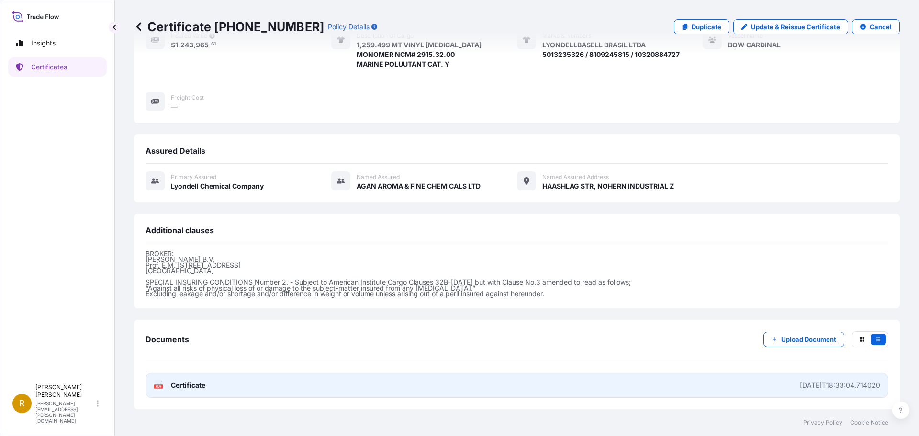
click at [156, 385] on text "PDF" at bounding box center [159, 386] width 6 height 3
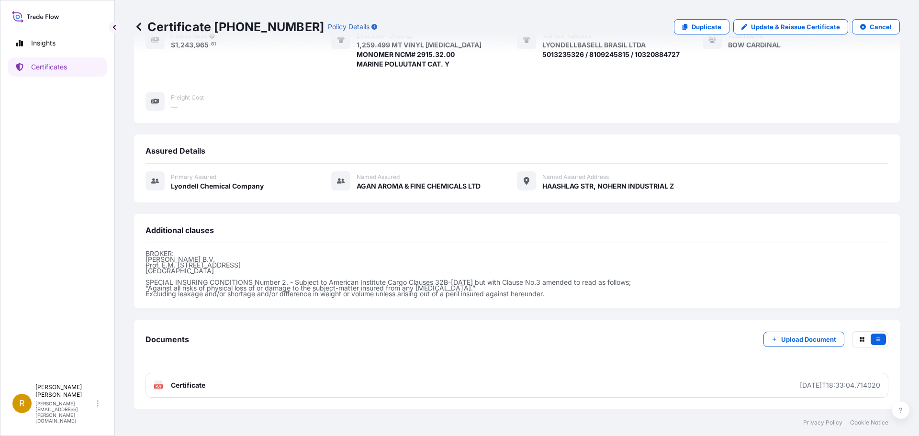
scroll to position [0, 0]
